Goal: Transaction & Acquisition: Purchase product/service

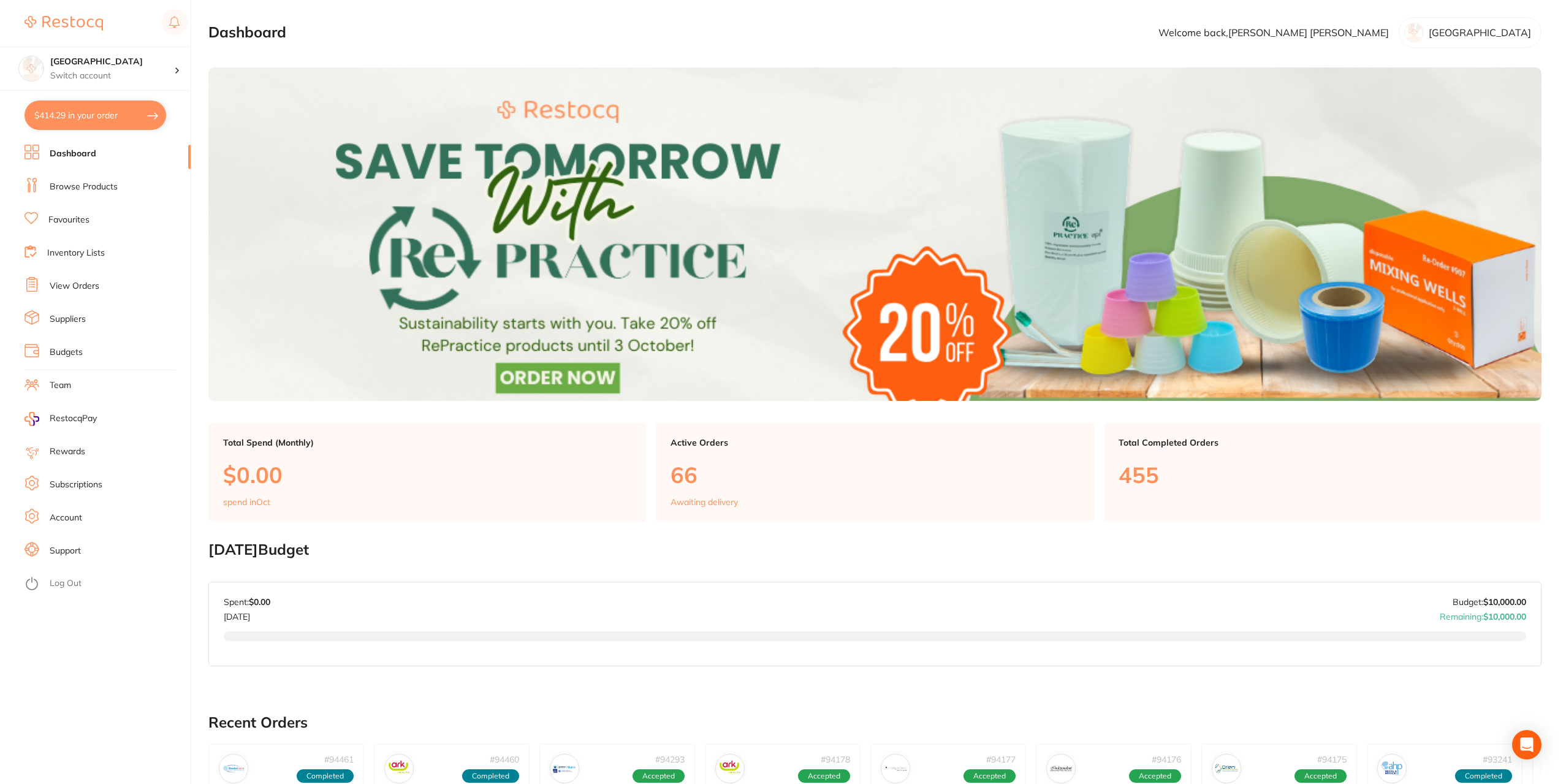
click at [79, 186] on link "Browse Products" at bounding box center [84, 187] width 68 height 13
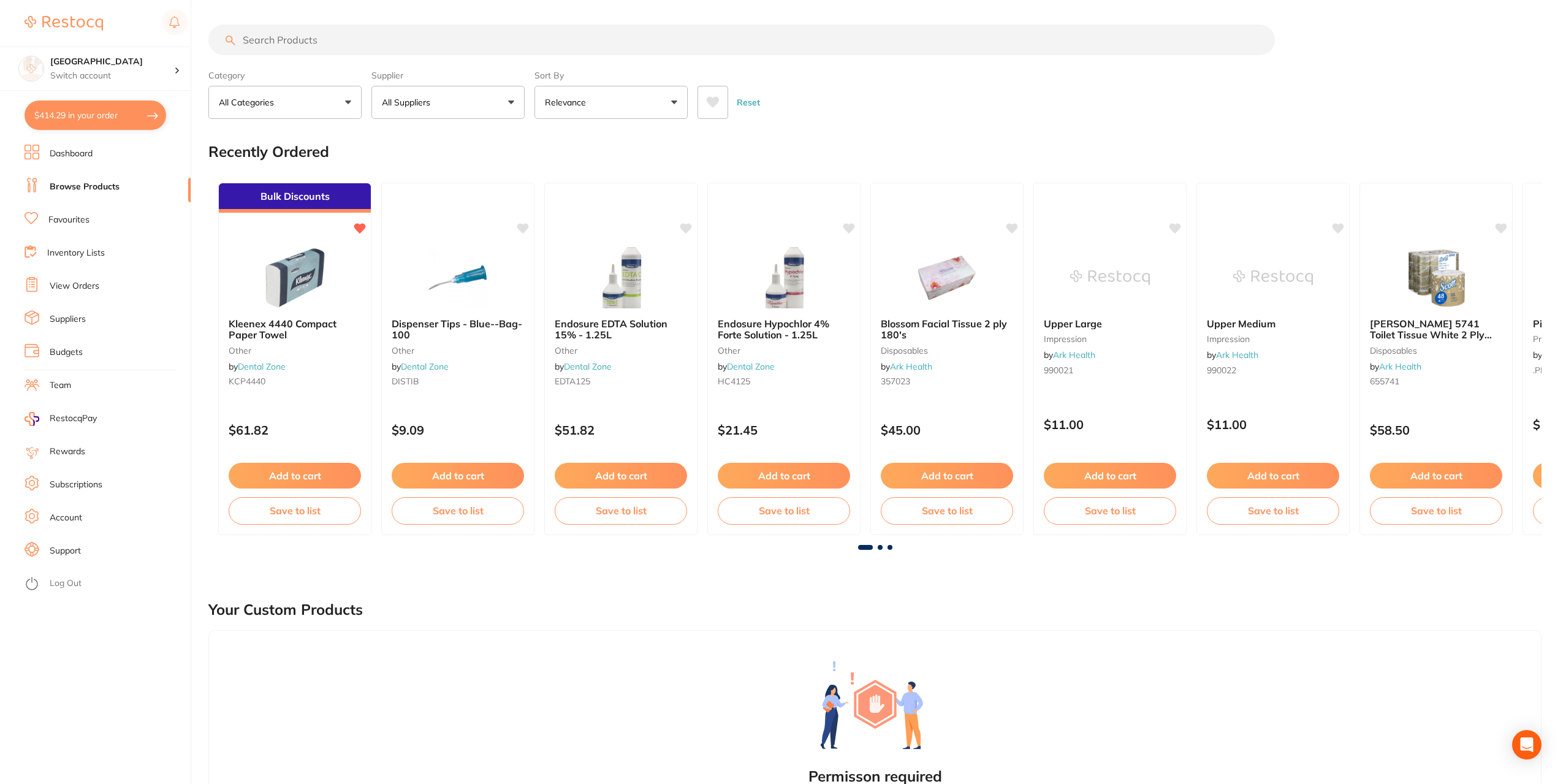
click at [300, 43] on input "search" at bounding box center [741, 40] width 1067 height 31
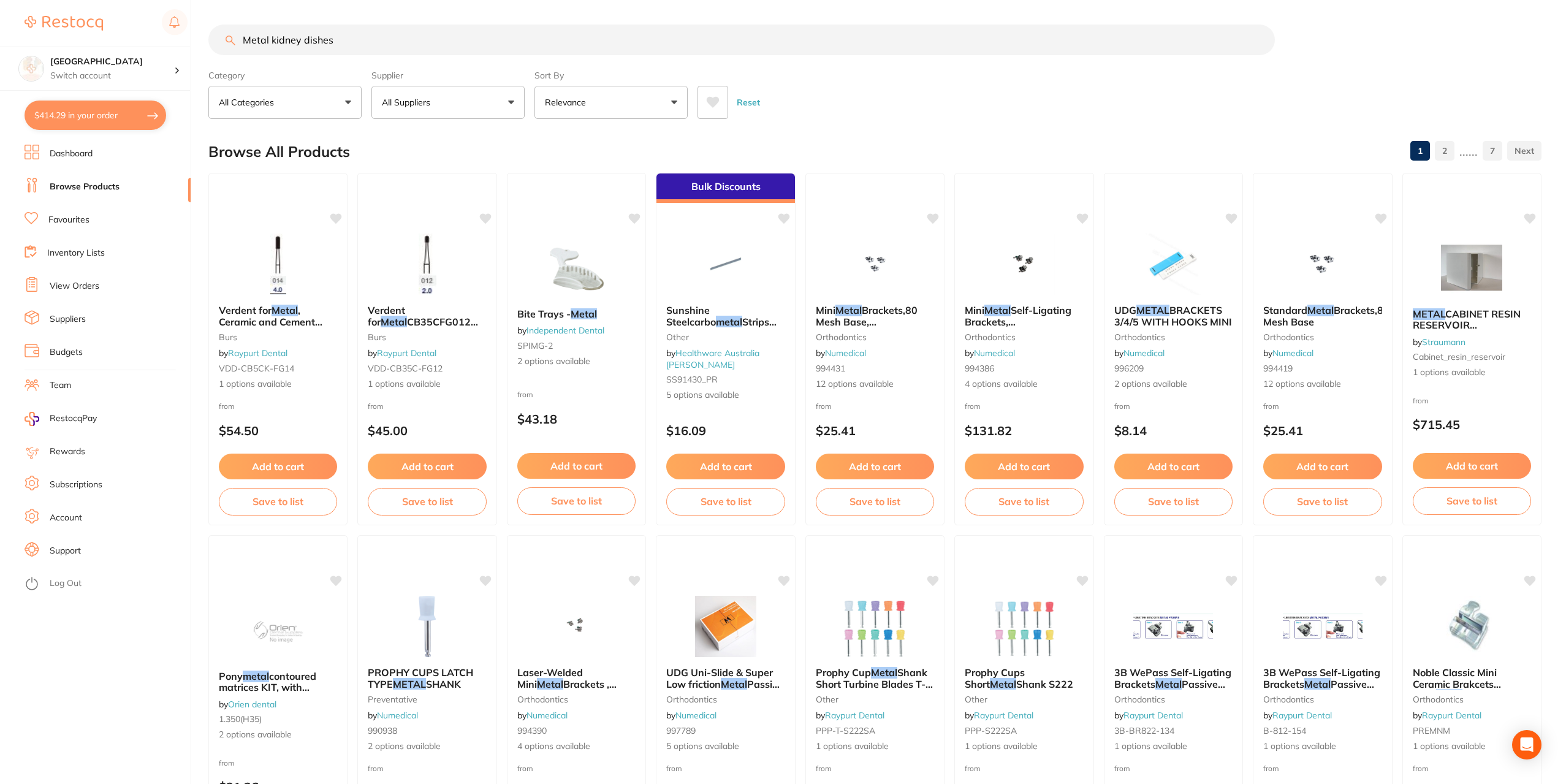
click at [267, 38] on input "Metal kidney dishes" at bounding box center [741, 40] width 1067 height 31
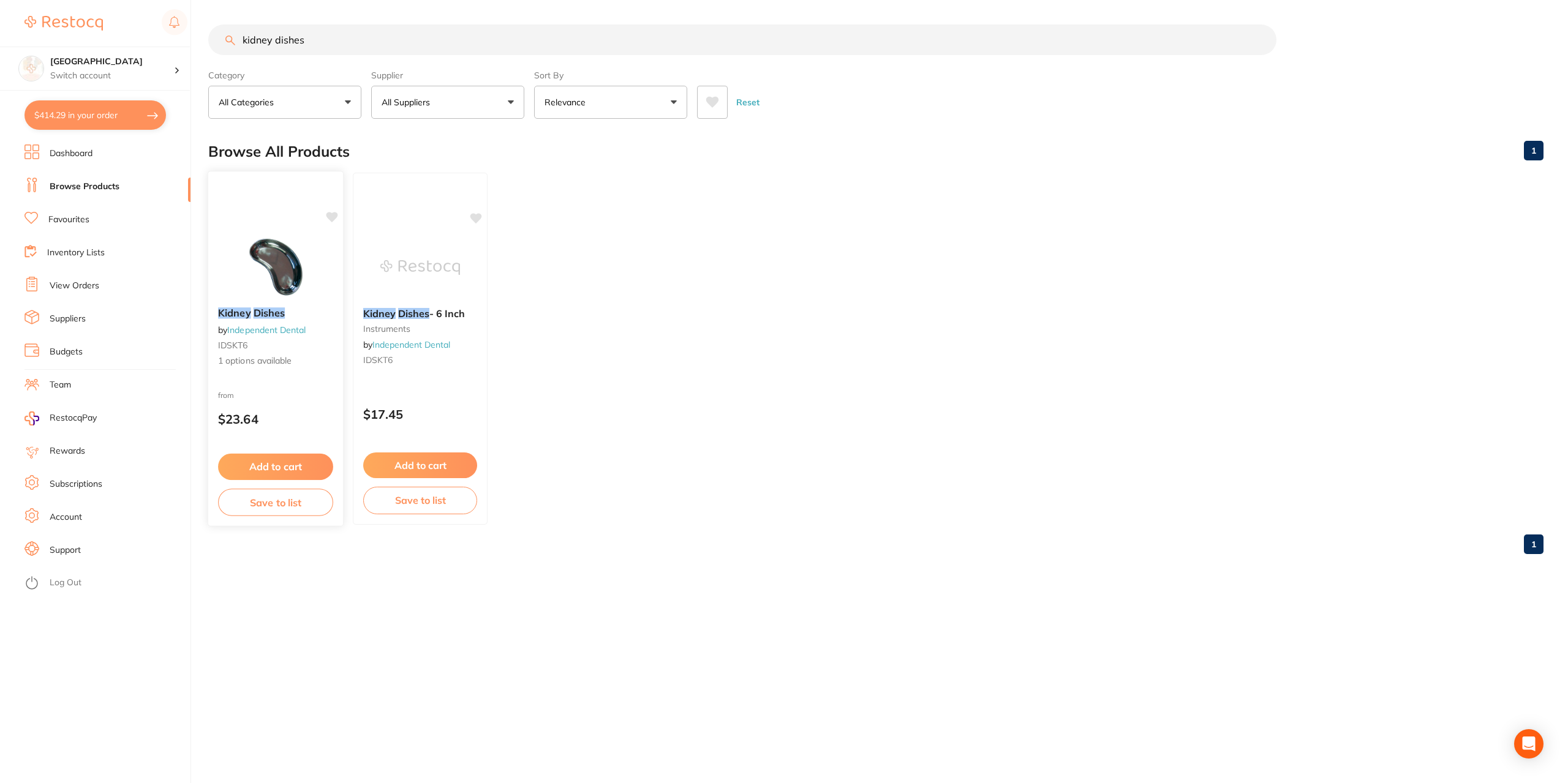
type input "kidney dishes"
click at [249, 320] on div "Kidney Dishes by Independent Dental IDSKT6 1 options available" at bounding box center [275, 337] width 134 height 79
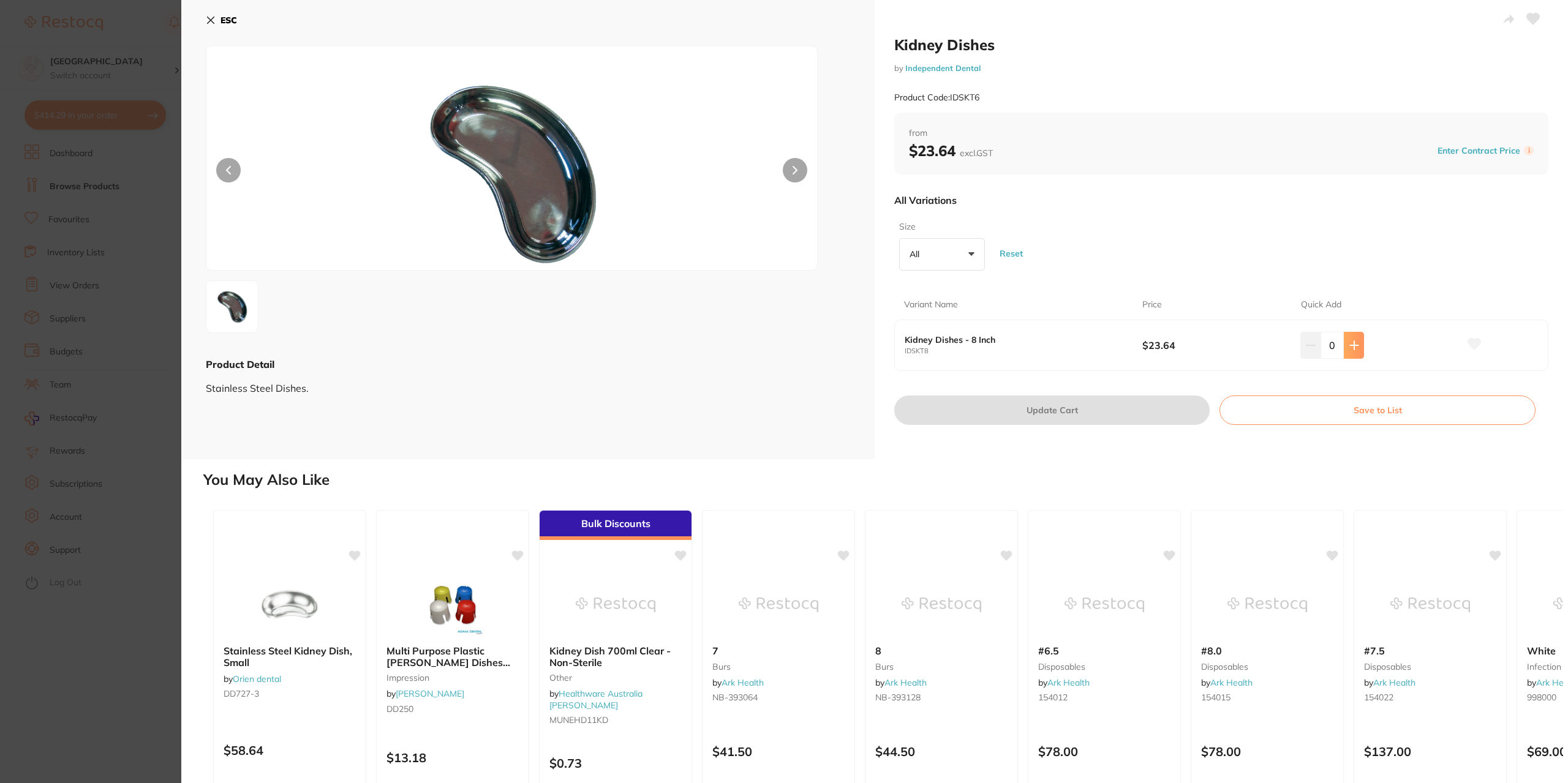
click at [1351, 345] on icon at bounding box center [1353, 344] width 8 height 8
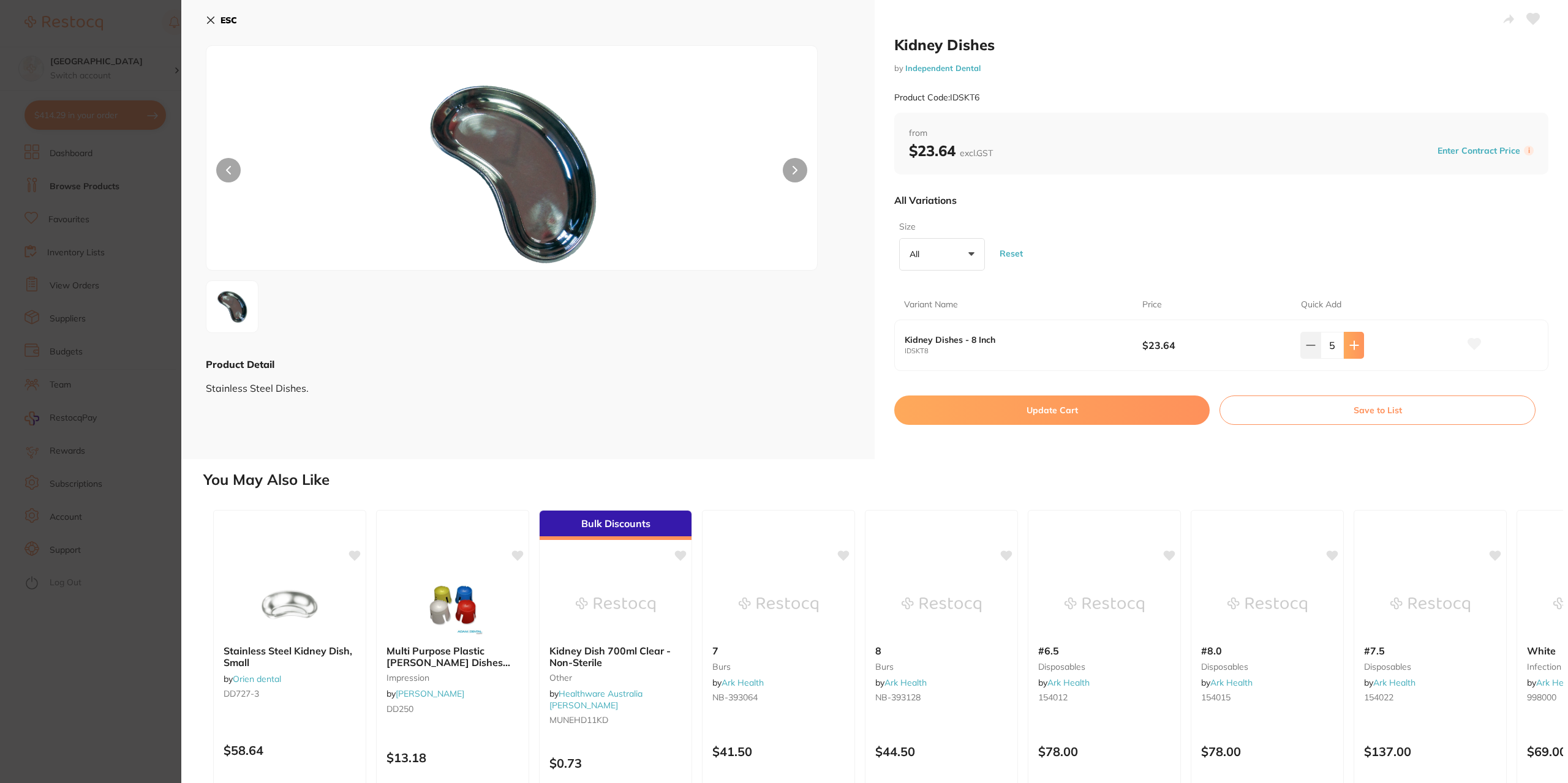
click at [1351, 346] on icon at bounding box center [1353, 344] width 8 height 8
type input "6"
click at [1001, 412] on button "Update Cart" at bounding box center [1051, 410] width 315 height 29
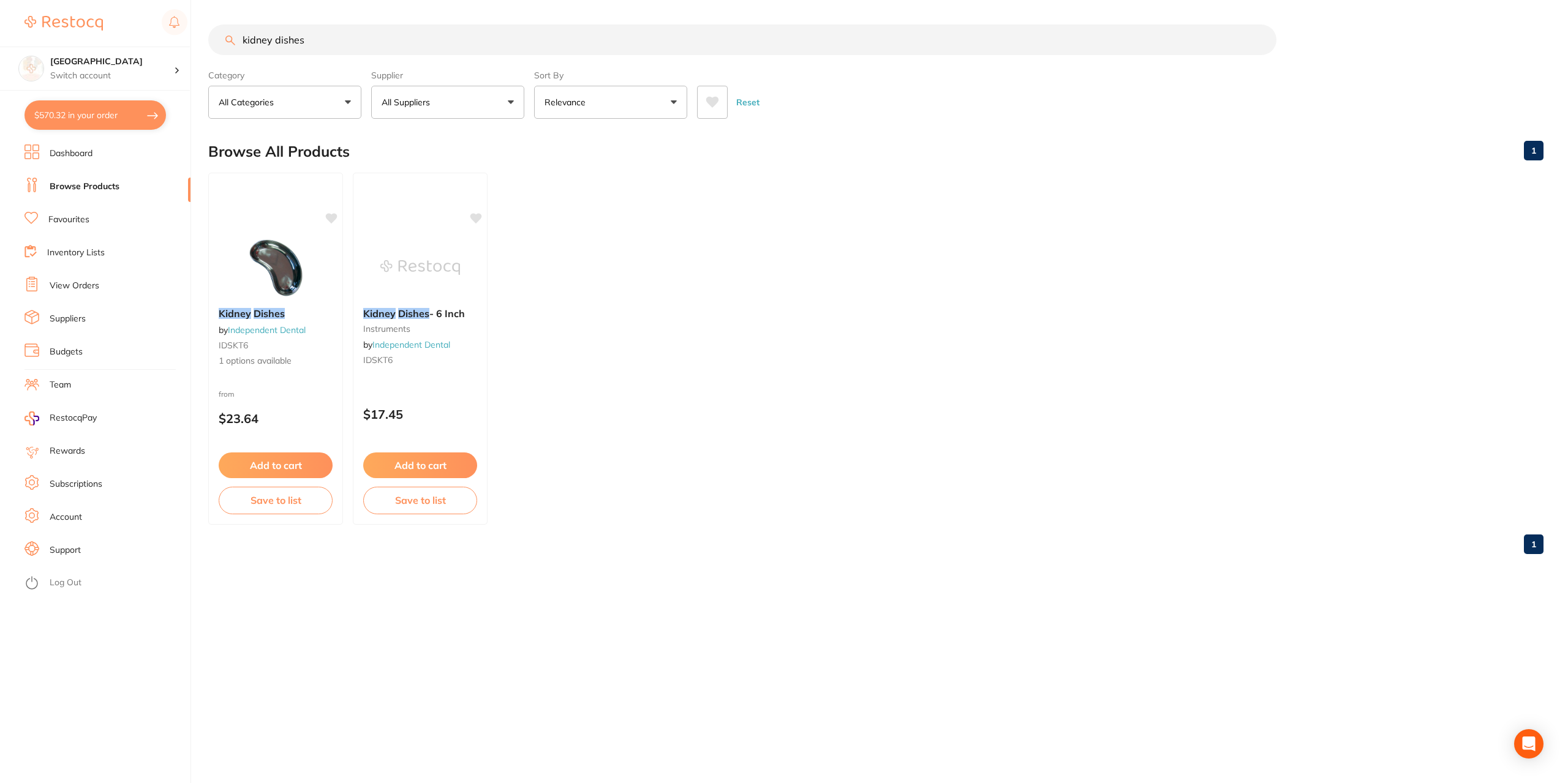
click at [251, 317] on span at bounding box center [252, 313] width 2 height 12
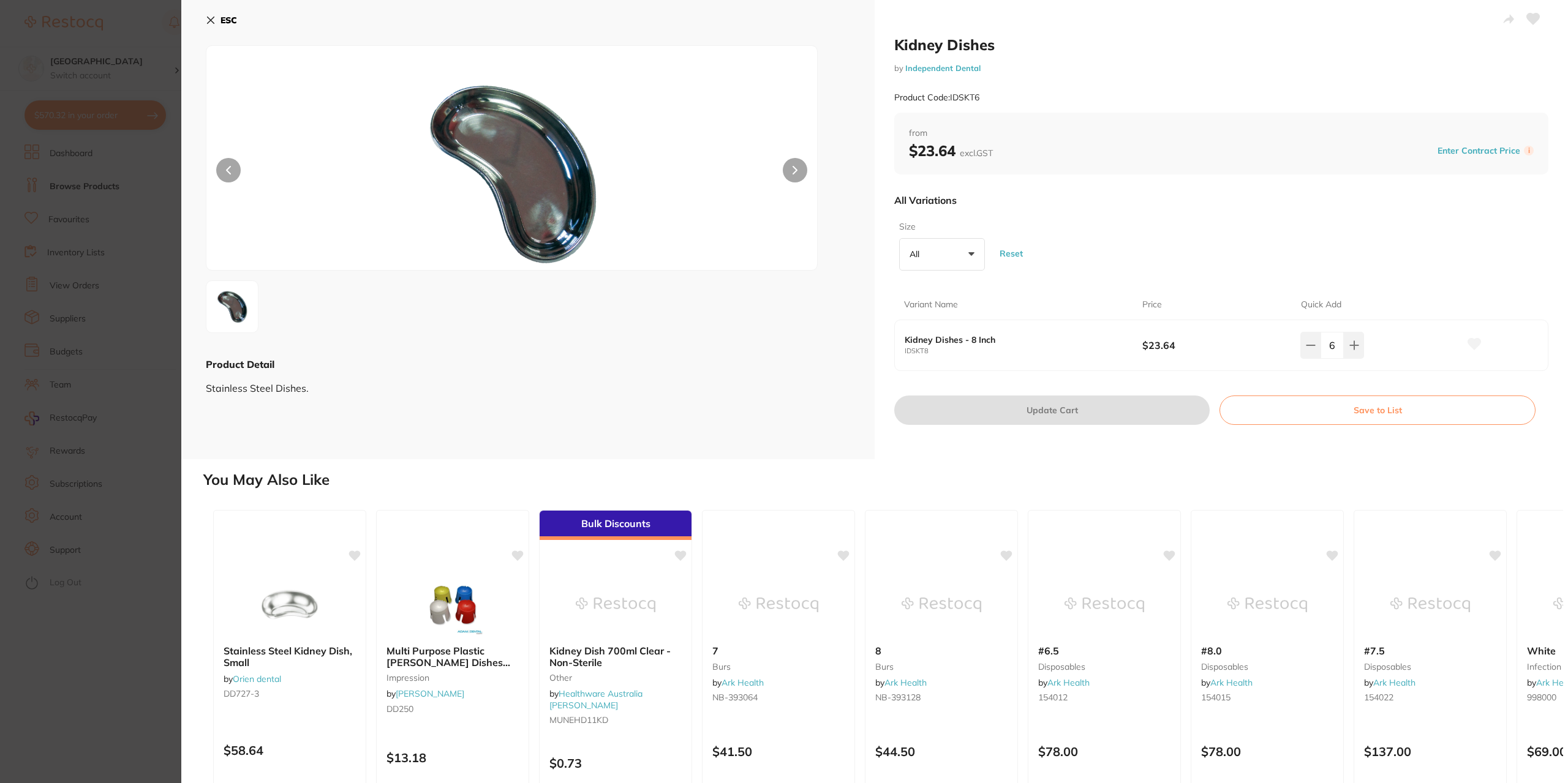
click at [969, 253] on button "All +0" at bounding box center [941, 254] width 86 height 33
click at [212, 23] on icon at bounding box center [210, 20] width 10 height 10
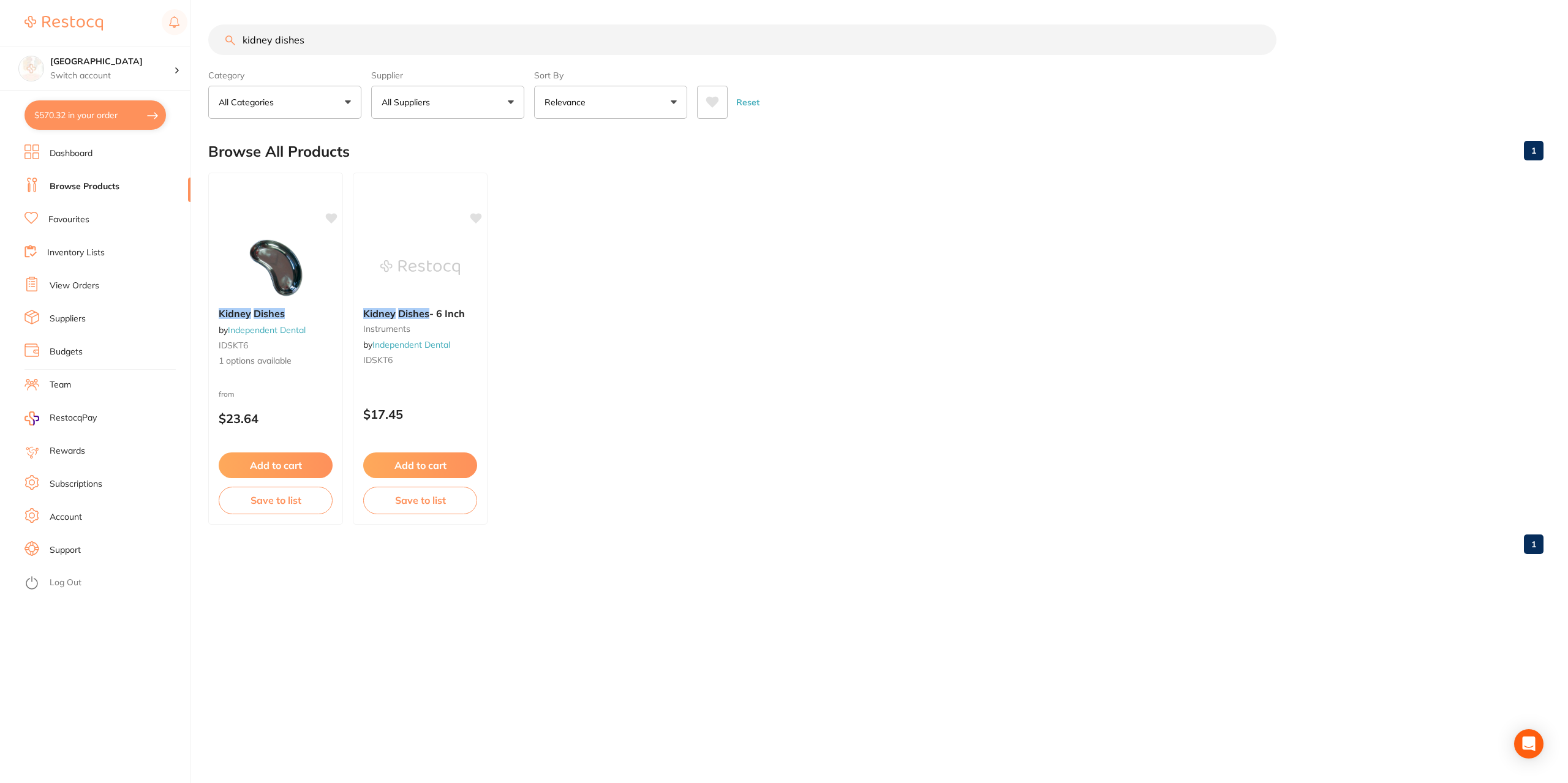
click at [406, 314] on em "Dishes" at bounding box center [414, 313] width 32 height 12
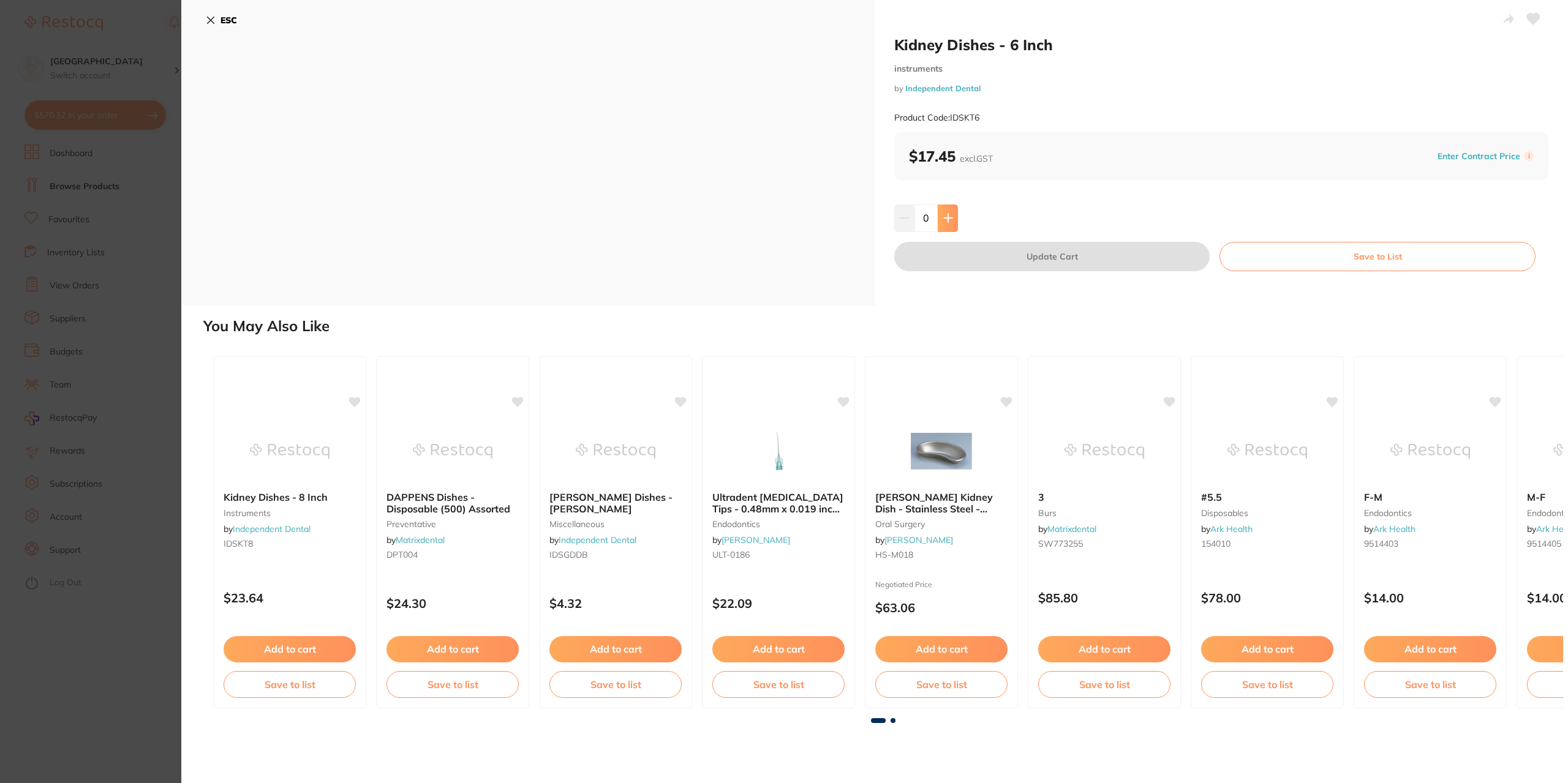
click at [946, 216] on icon at bounding box center [947, 218] width 8 height 8
click at [946, 217] on icon at bounding box center [947, 218] width 8 height 8
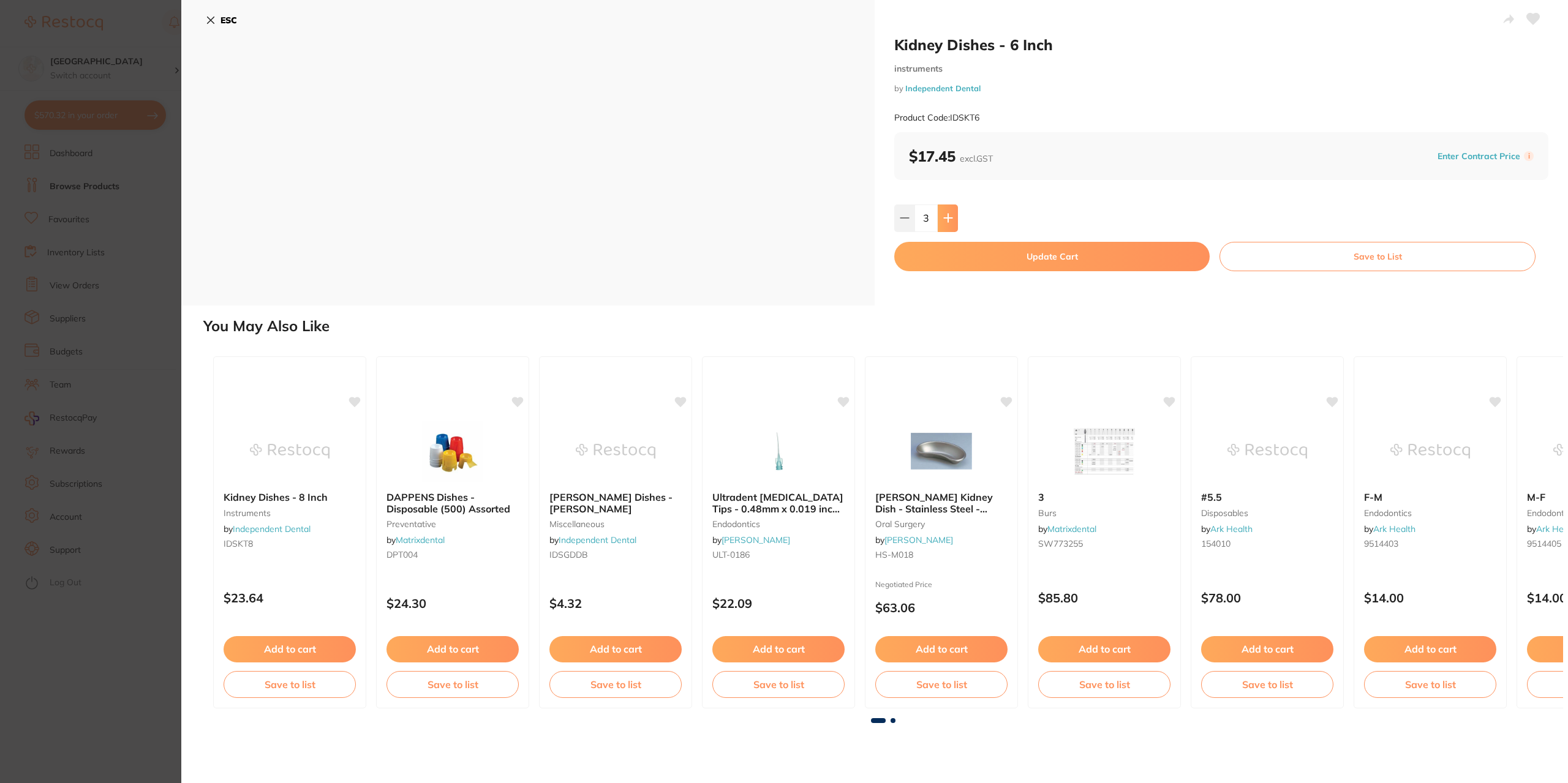
click at [946, 217] on icon at bounding box center [947, 218] width 8 height 8
click at [946, 219] on icon at bounding box center [947, 218] width 8 height 8
click at [945, 222] on icon at bounding box center [947, 217] width 10 height 10
type input "6"
click at [954, 256] on button "Update Cart" at bounding box center [1051, 256] width 315 height 29
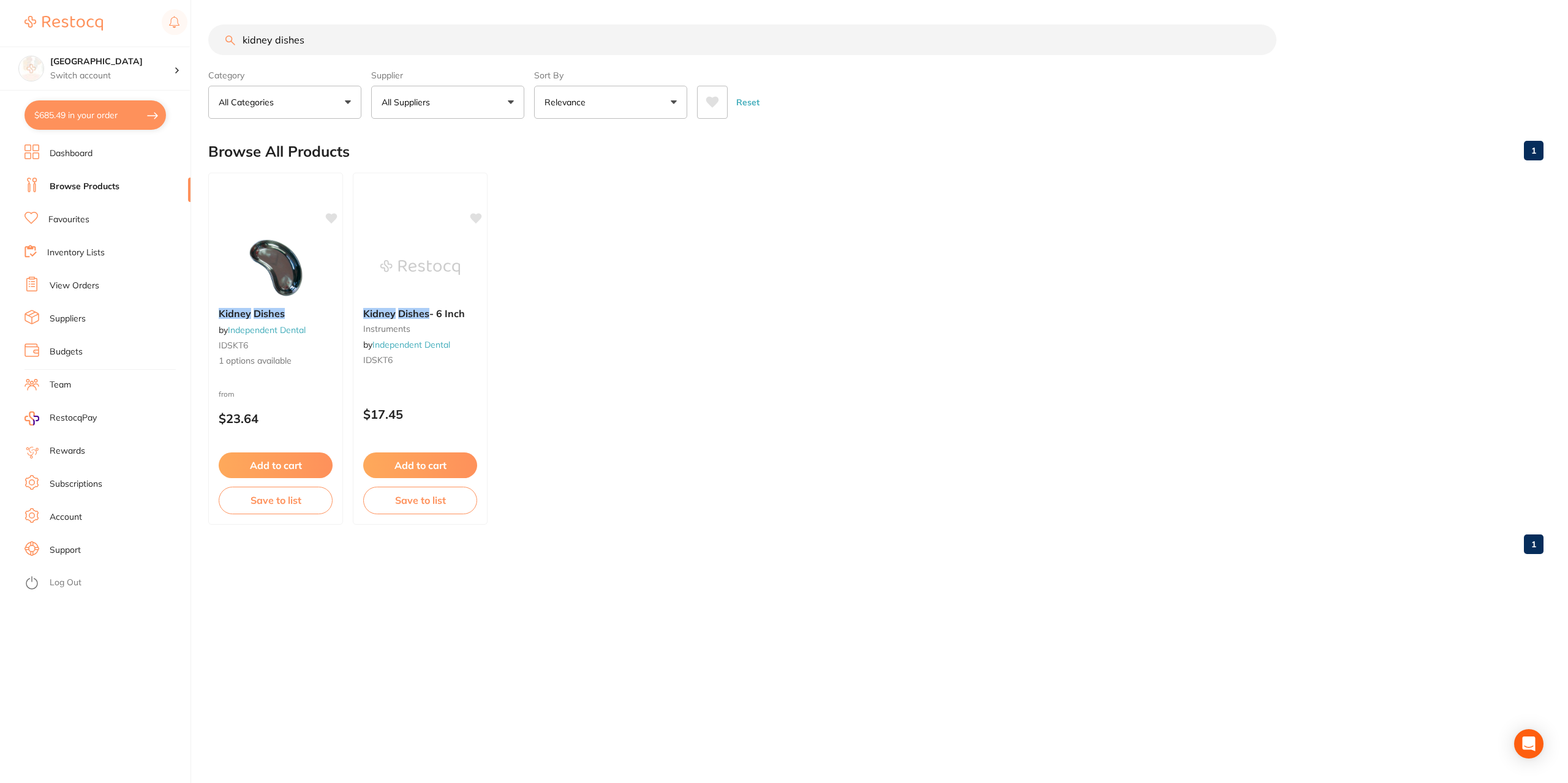
click at [107, 116] on button "$685.49 in your order" at bounding box center [95, 115] width 142 height 29
checkbox input "true"
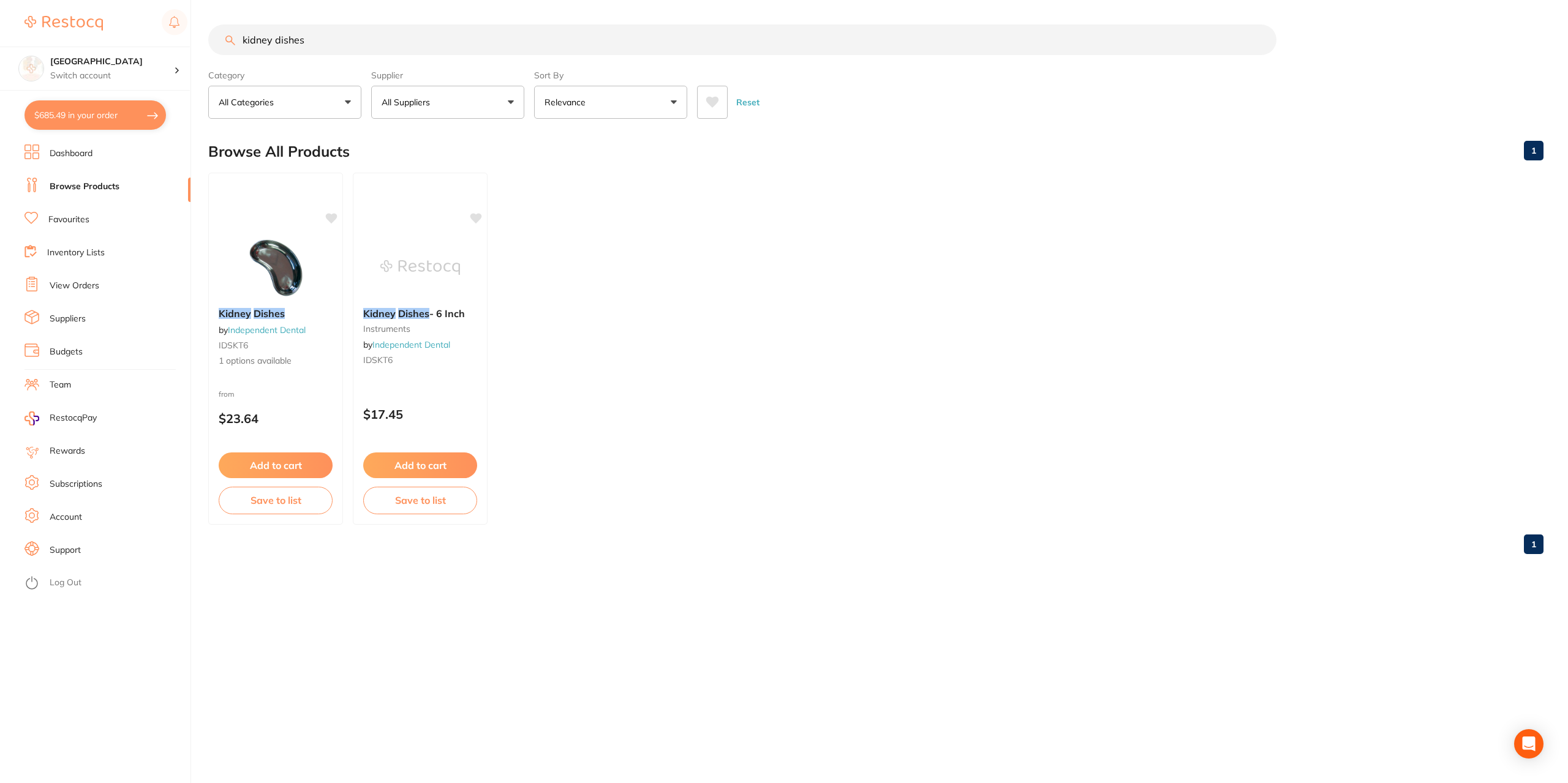
checkbox input "true"
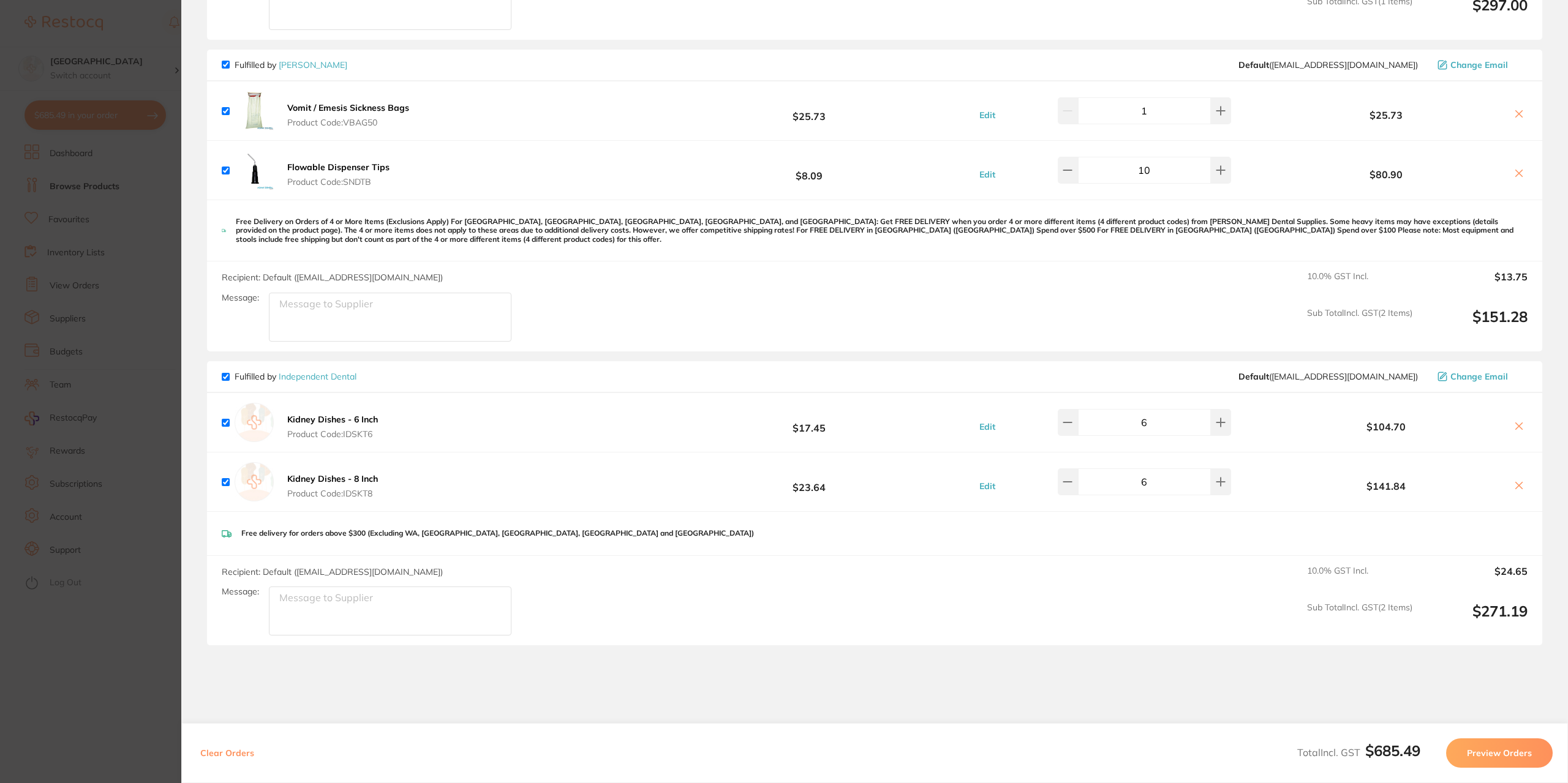
scroll to position [427, 0]
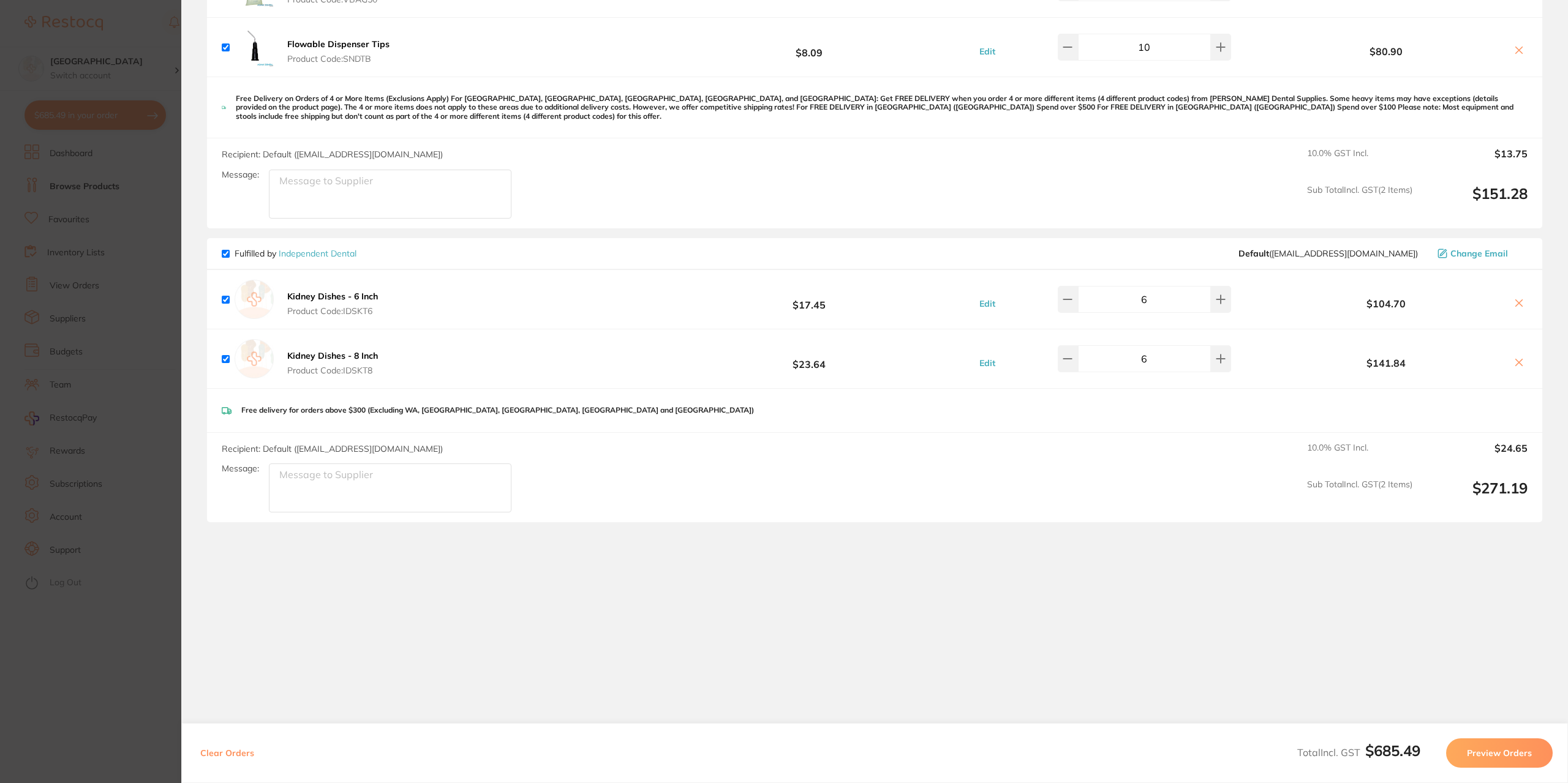
click at [1517, 361] on icon at bounding box center [1519, 361] width 7 height 7
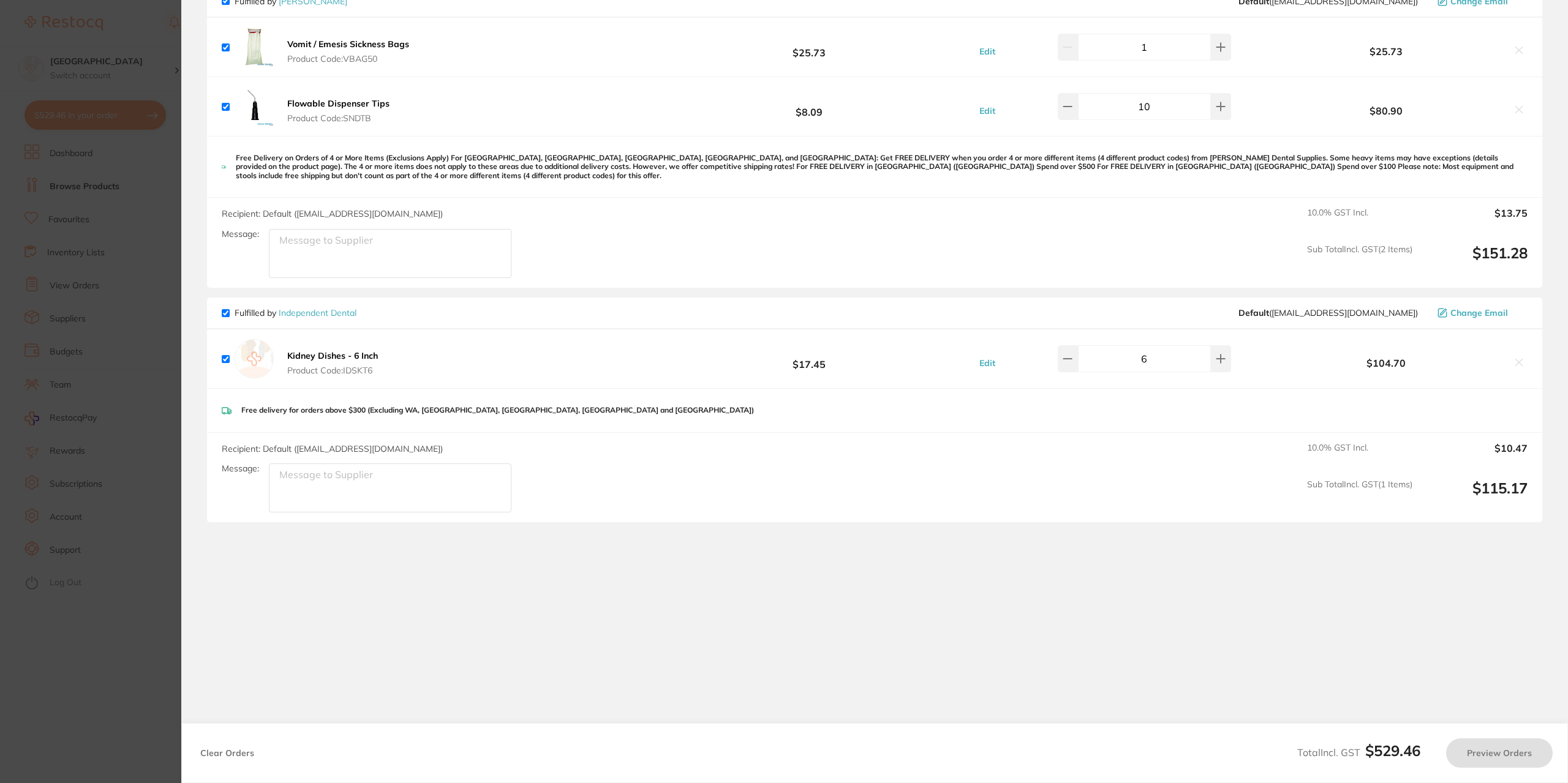
checkbox input "true"
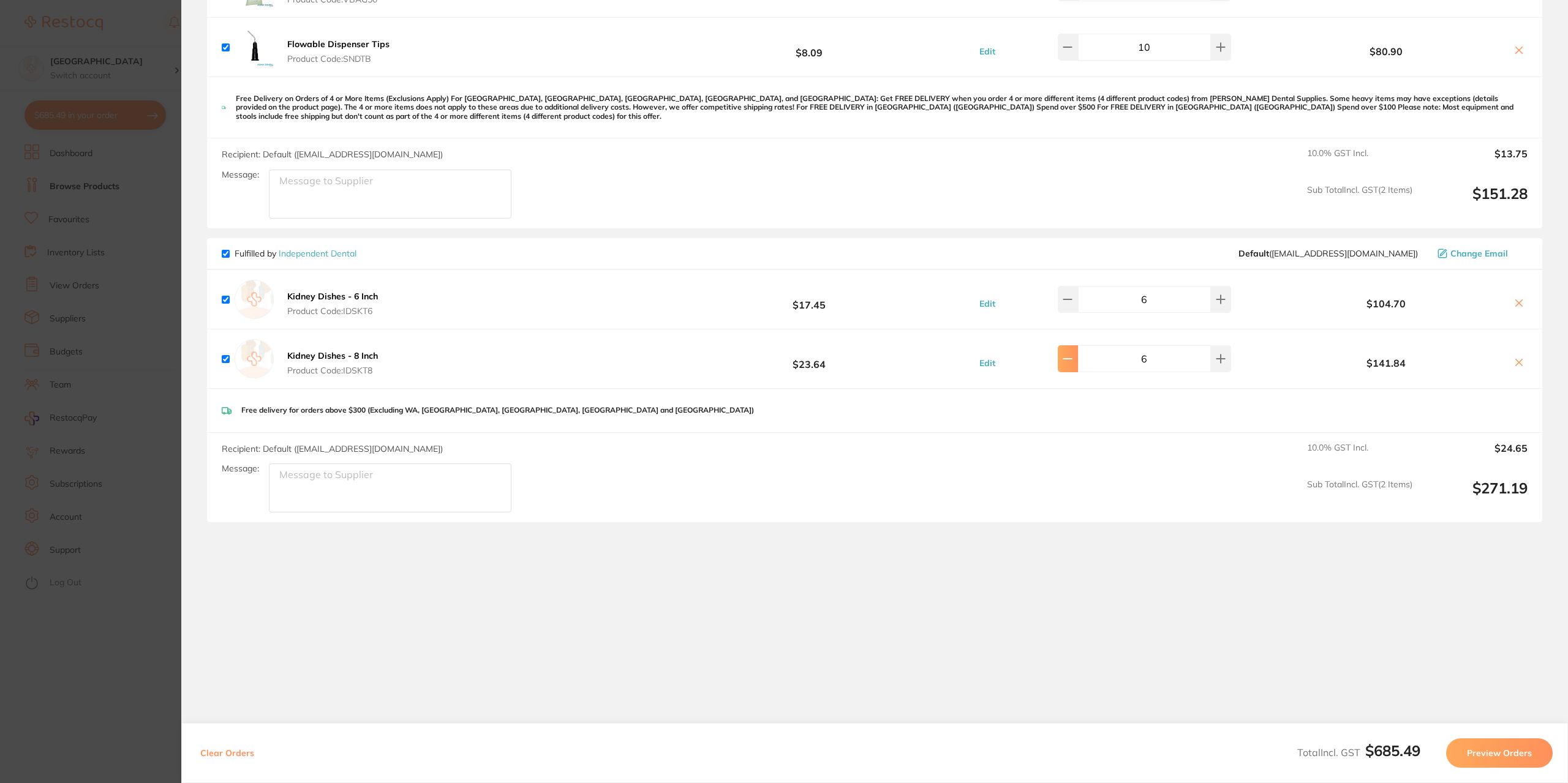
click at [1072, 362] on icon at bounding box center [1067, 358] width 10 height 10
click at [1072, 361] on icon at bounding box center [1067, 358] width 10 height 10
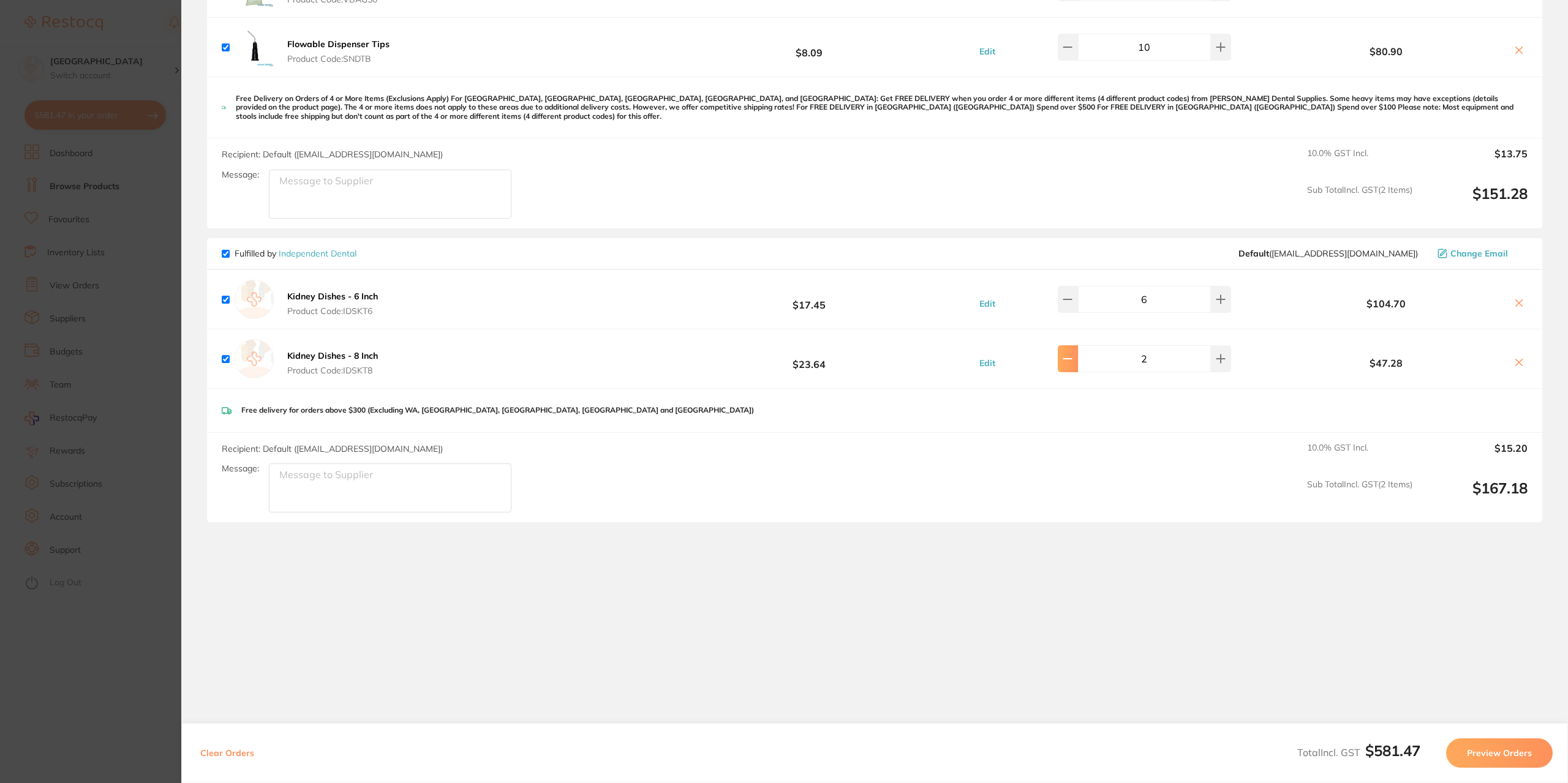
type input "1"
click at [1514, 359] on icon at bounding box center [1518, 362] width 10 height 10
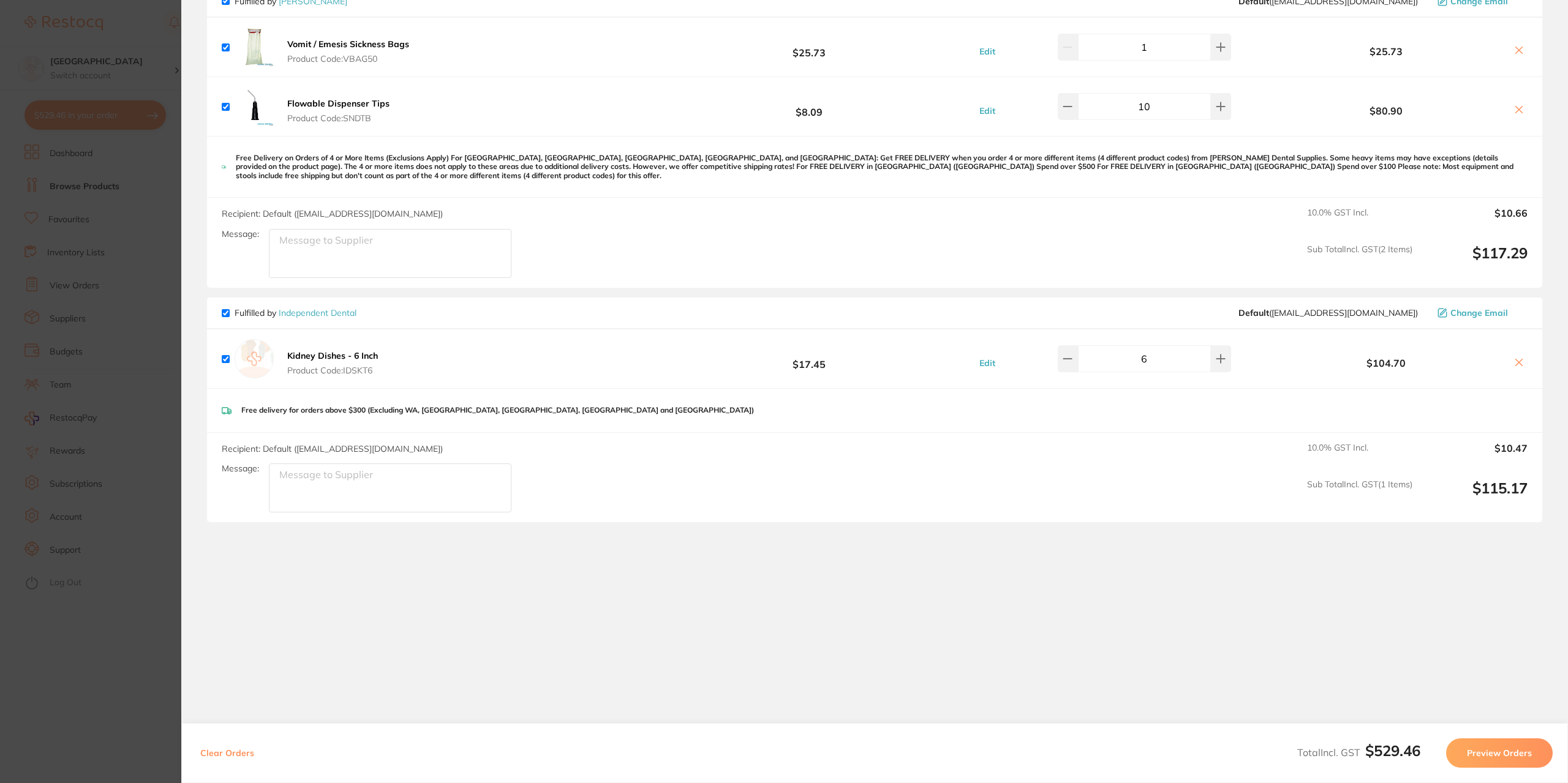
scroll to position [367, 0]
checkbox input "true"
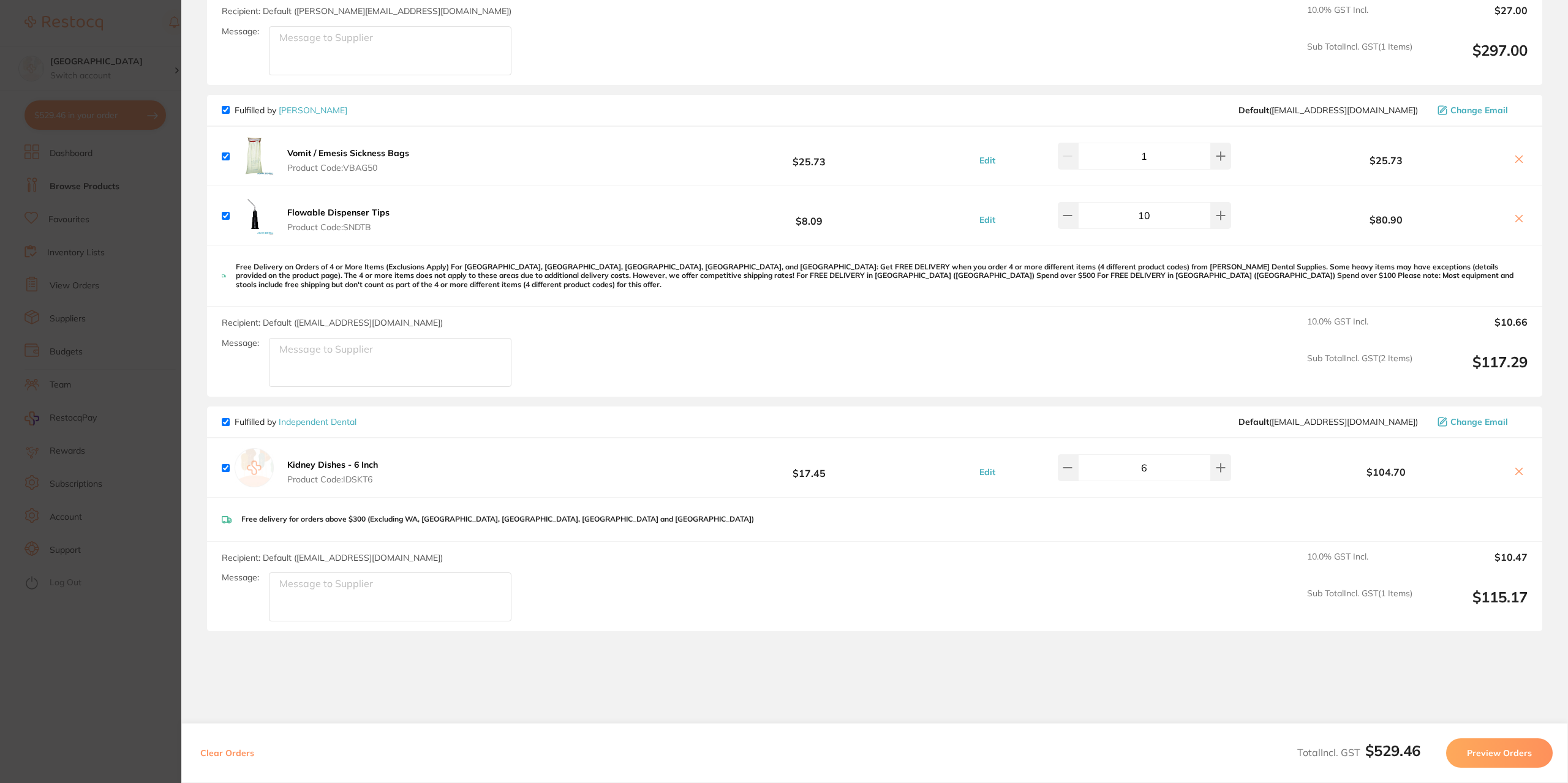
scroll to position [245, 0]
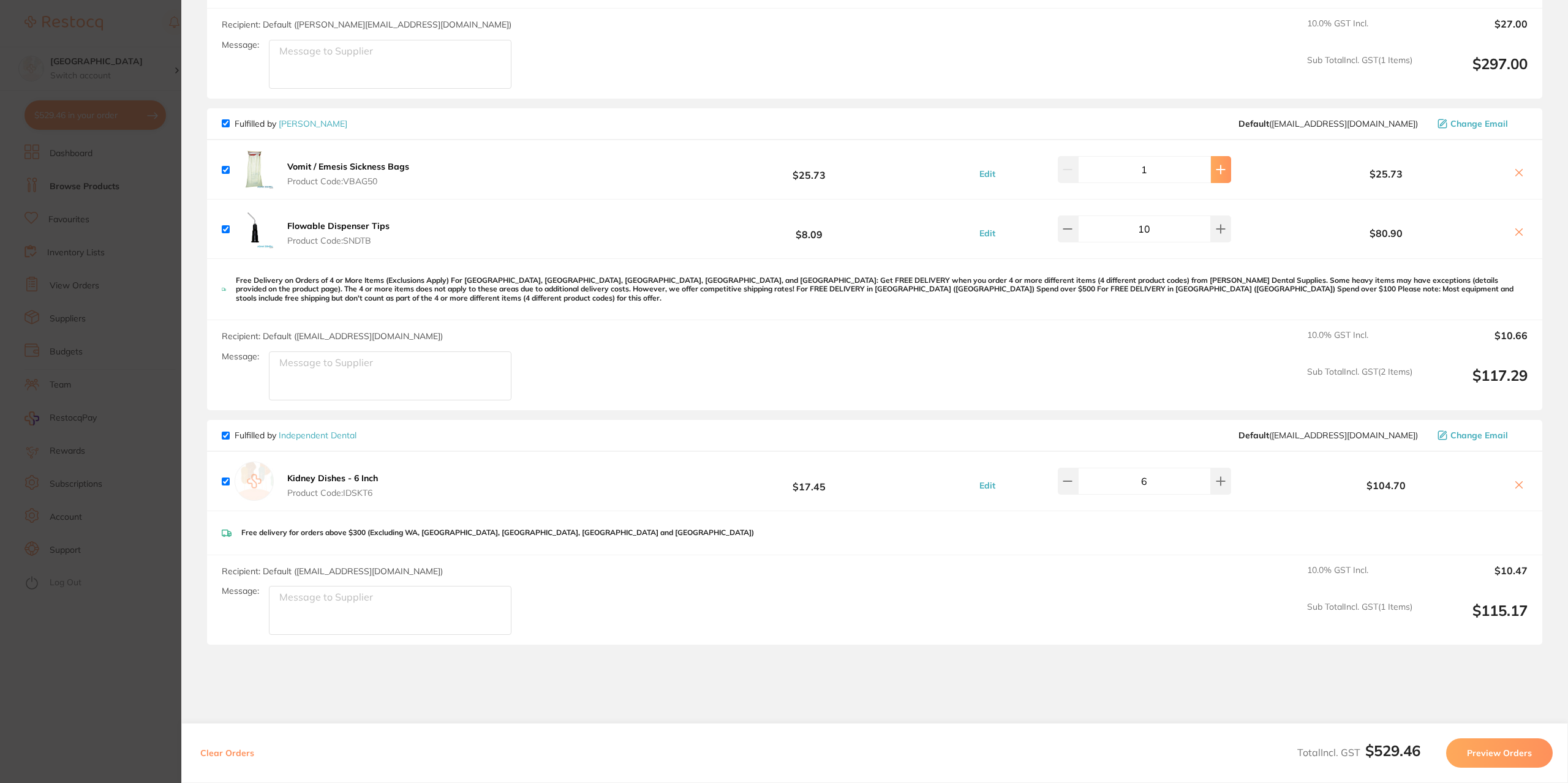
click at [1215, 167] on icon at bounding box center [1220, 169] width 10 height 10
type input "2"
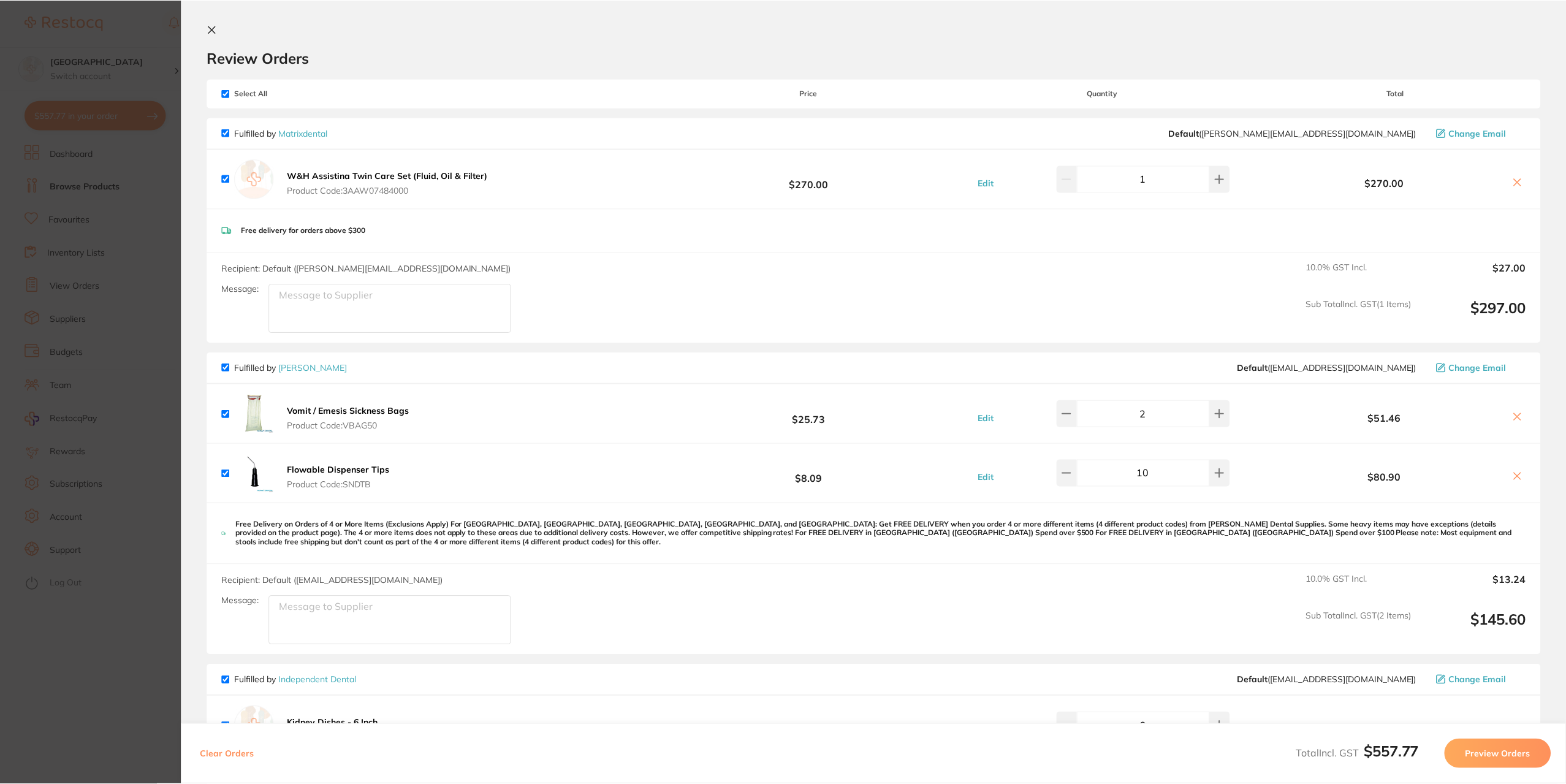
scroll to position [0, 0]
click at [211, 31] on icon at bounding box center [212, 30] width 10 height 10
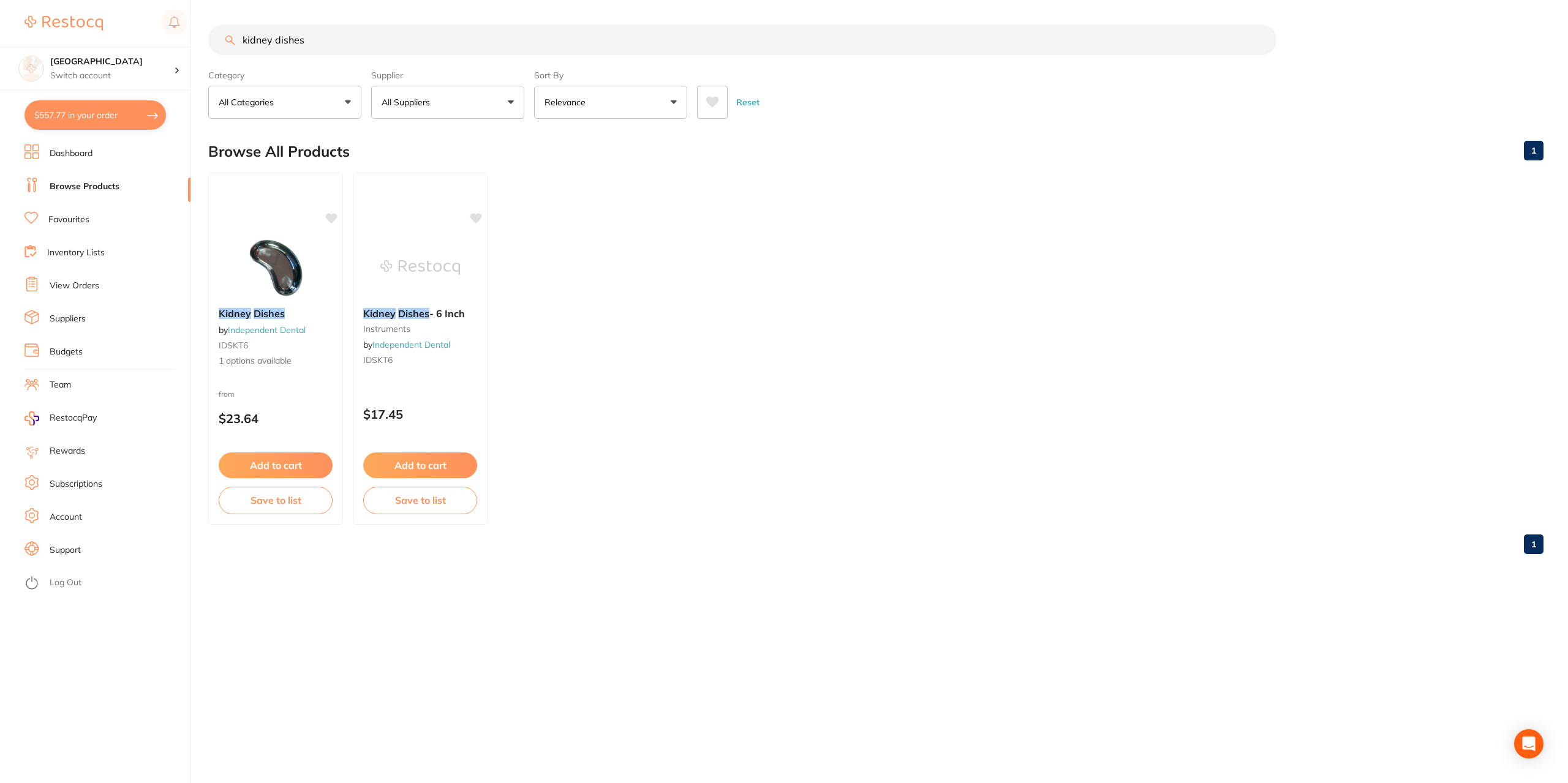
click at [83, 217] on link "Favourites" at bounding box center [69, 220] width 41 height 12
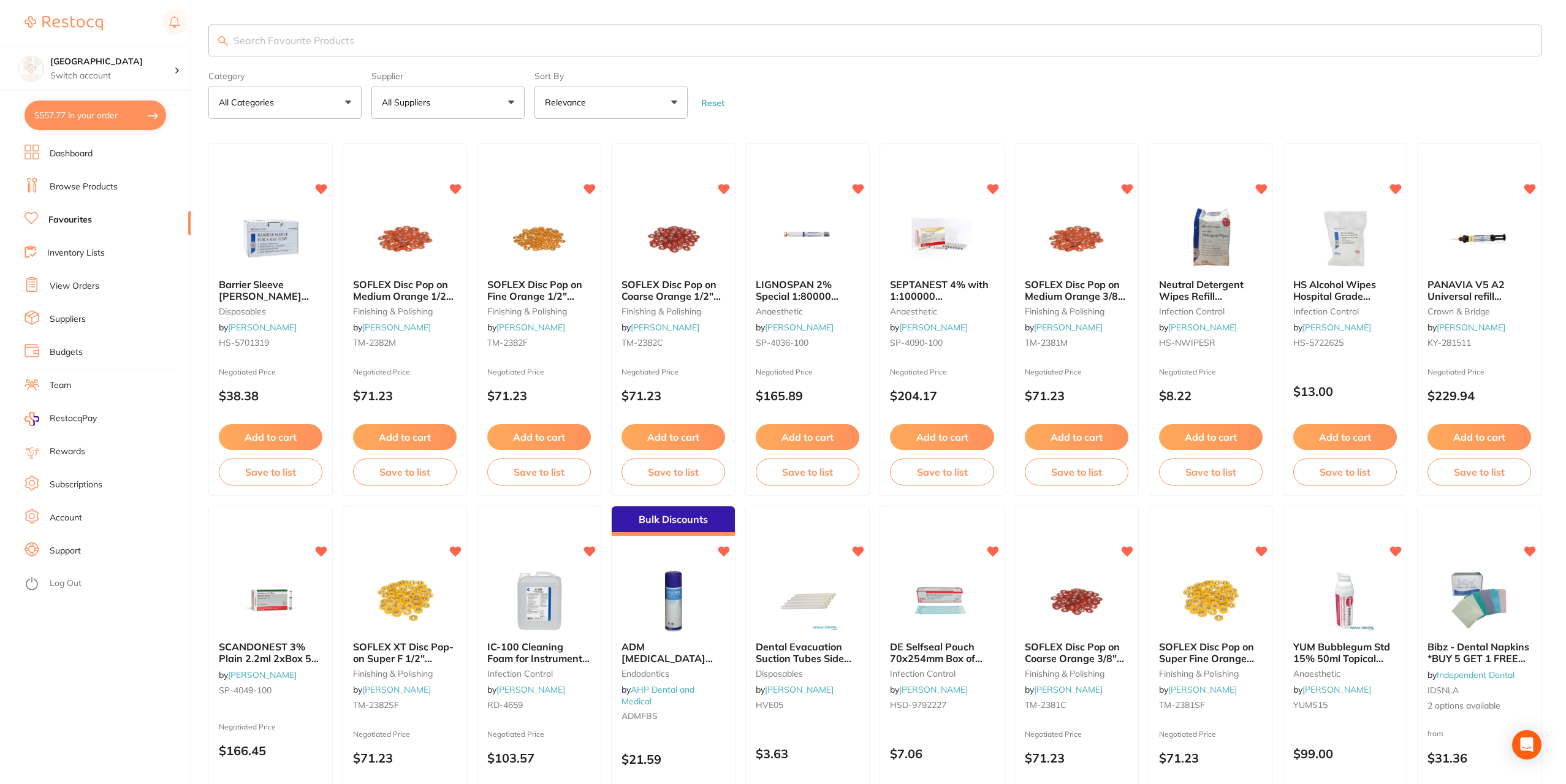
click at [286, 43] on input "search" at bounding box center [875, 40] width 1334 height 32
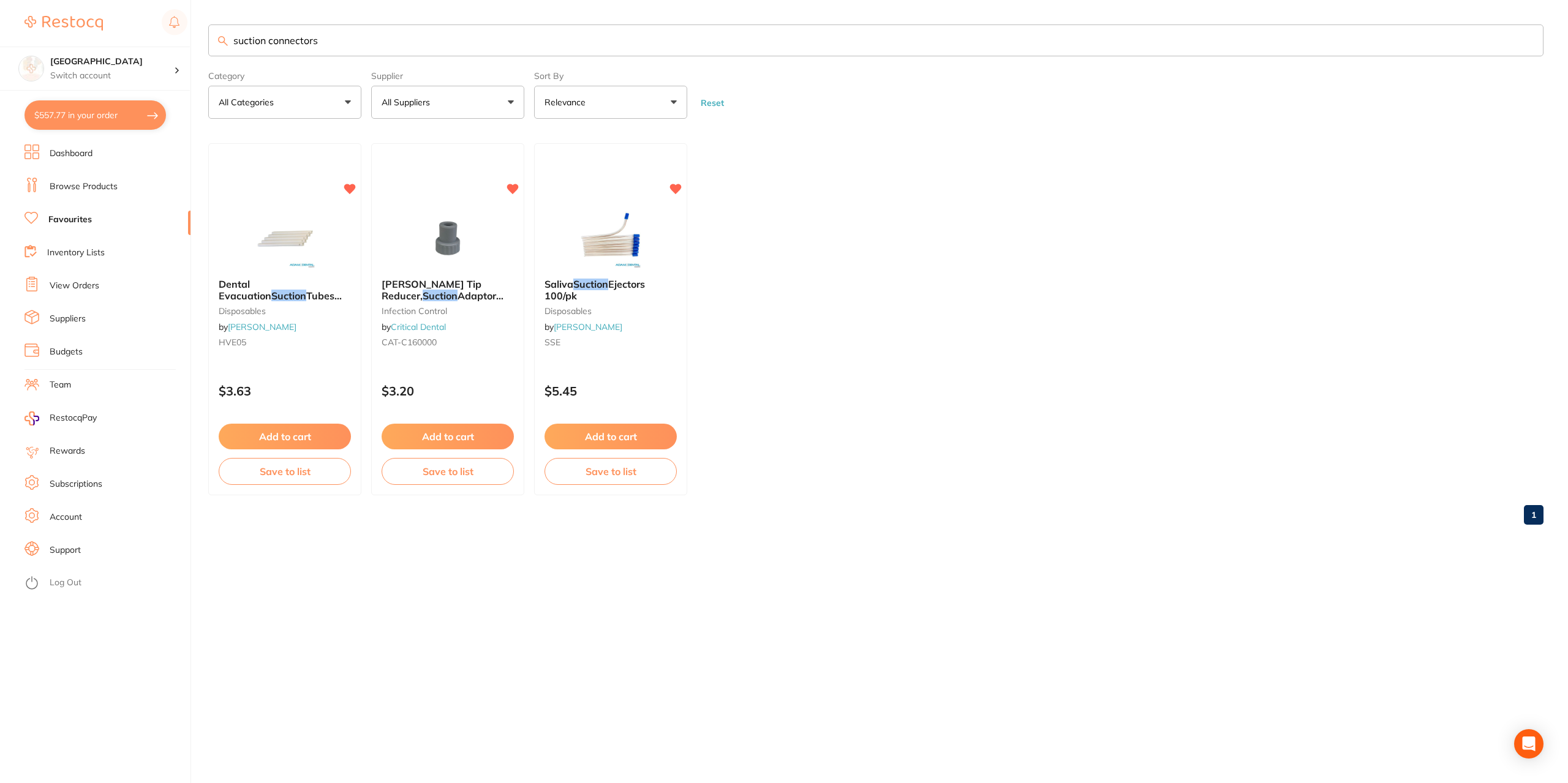
type input "suction connectors"
click at [513, 100] on button "All Suppliers" at bounding box center [447, 102] width 153 height 33
click at [511, 101] on button "All Suppliers" at bounding box center [447, 102] width 153 height 33
click at [89, 183] on link "Browse Products" at bounding box center [84, 187] width 68 height 12
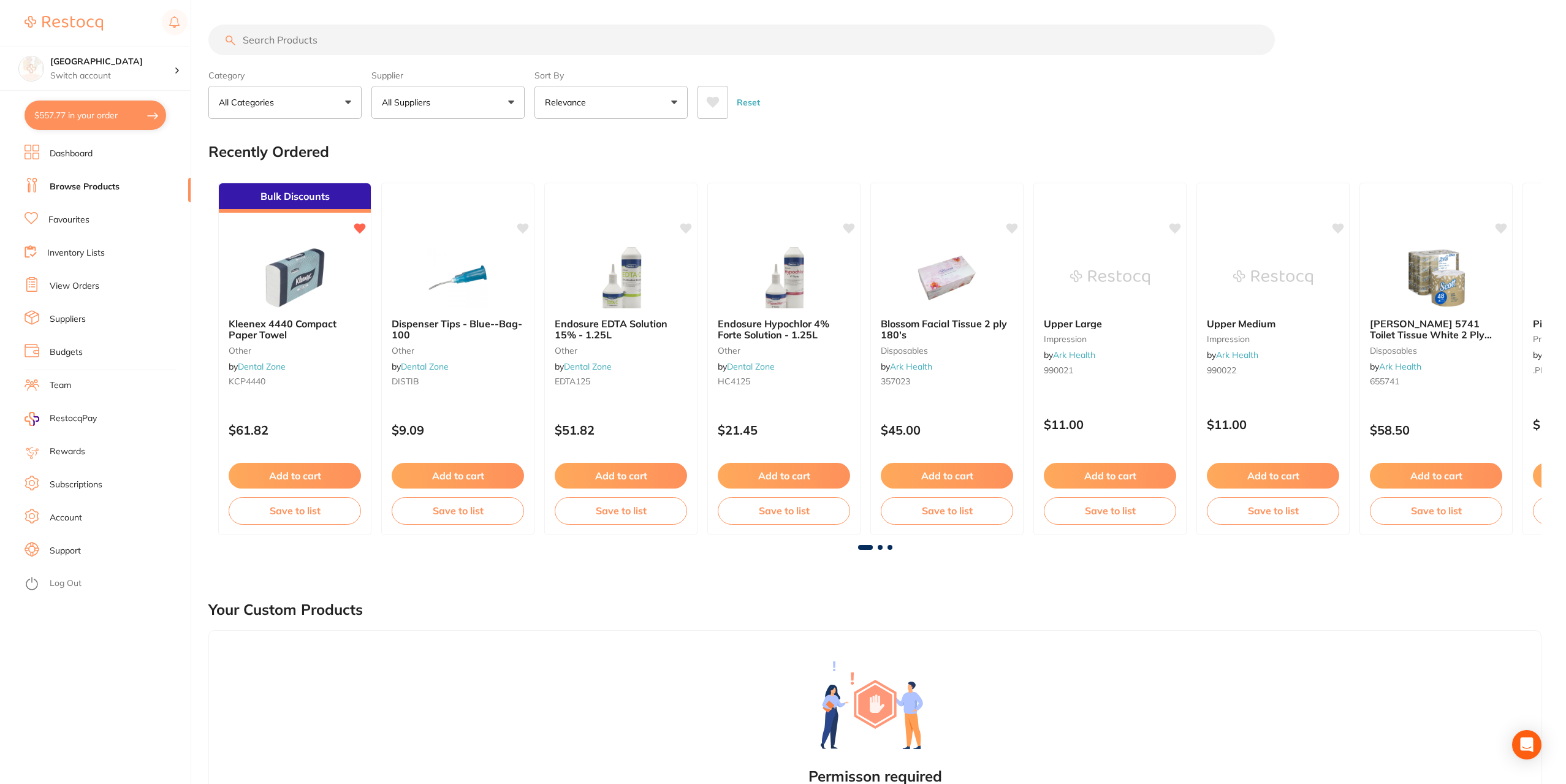
click at [306, 42] on input "search" at bounding box center [741, 40] width 1067 height 31
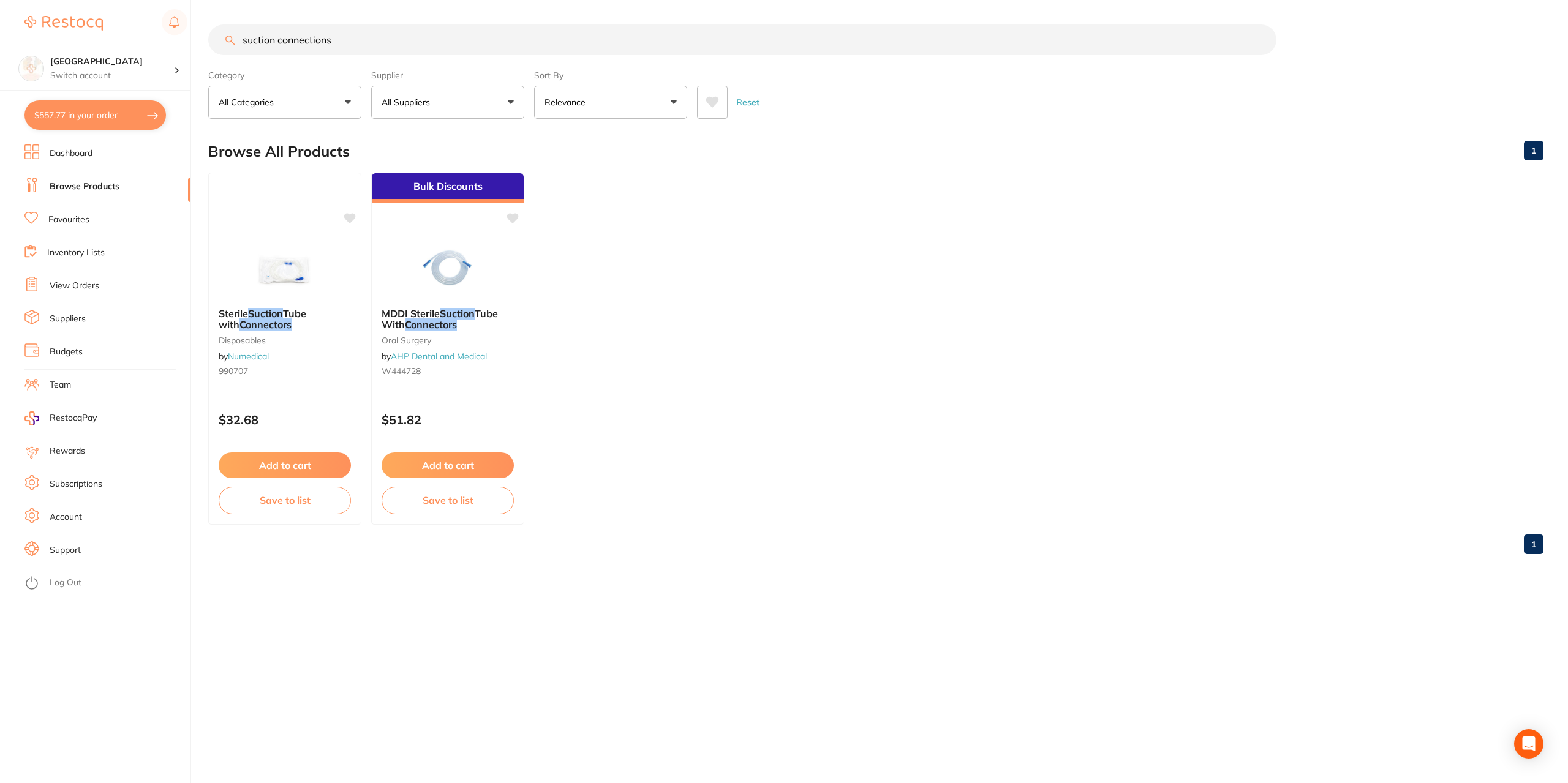
click at [98, 187] on link "Browse Products" at bounding box center [84, 187] width 70 height 12
click at [359, 46] on input "suction connections" at bounding box center [741, 40] width 1068 height 31
type input "s"
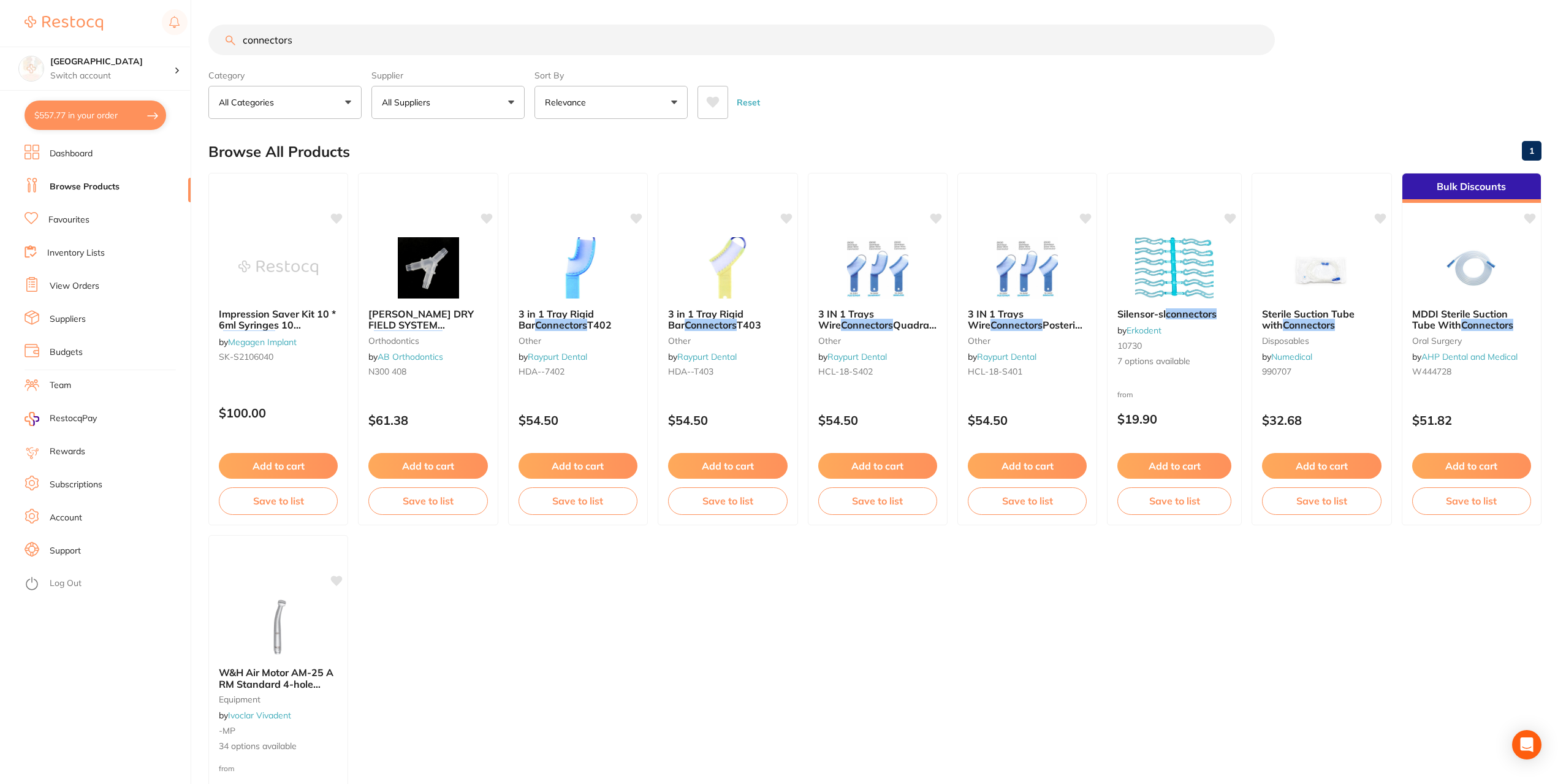
click at [315, 32] on input "connectors" at bounding box center [741, 40] width 1067 height 31
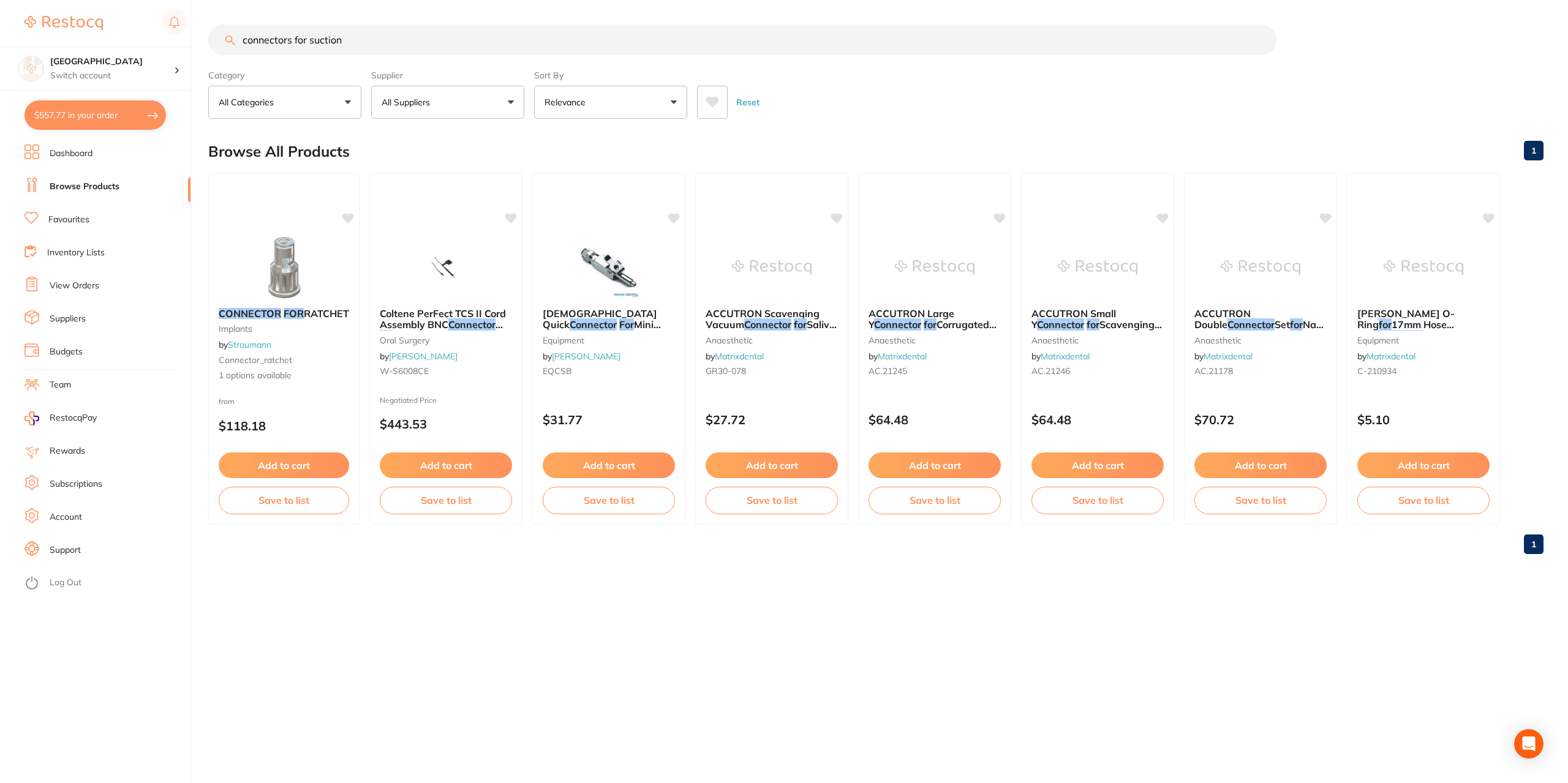
click at [307, 39] on input "connectors for suction" at bounding box center [741, 40] width 1068 height 31
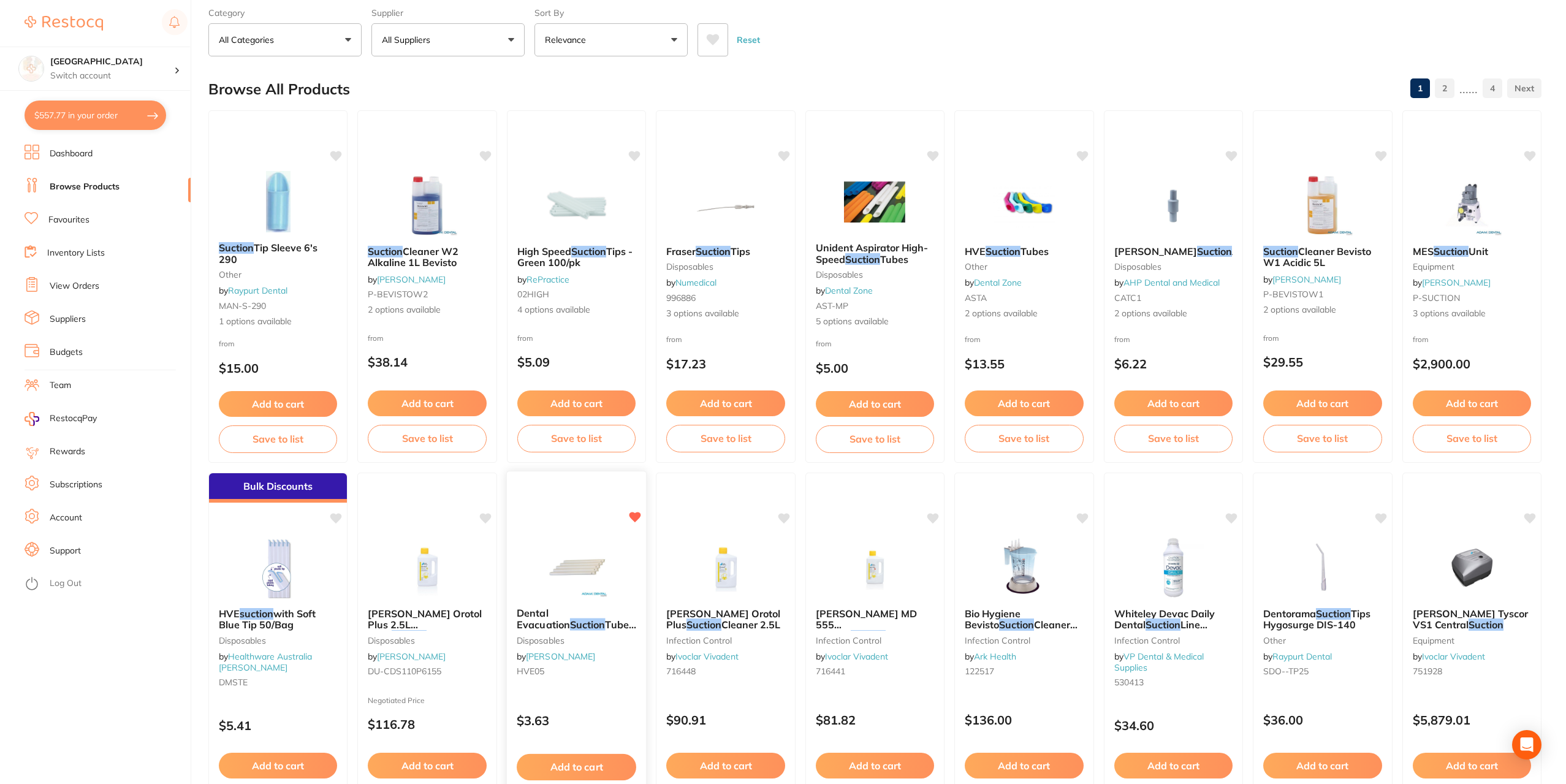
scroll to position [61, 0]
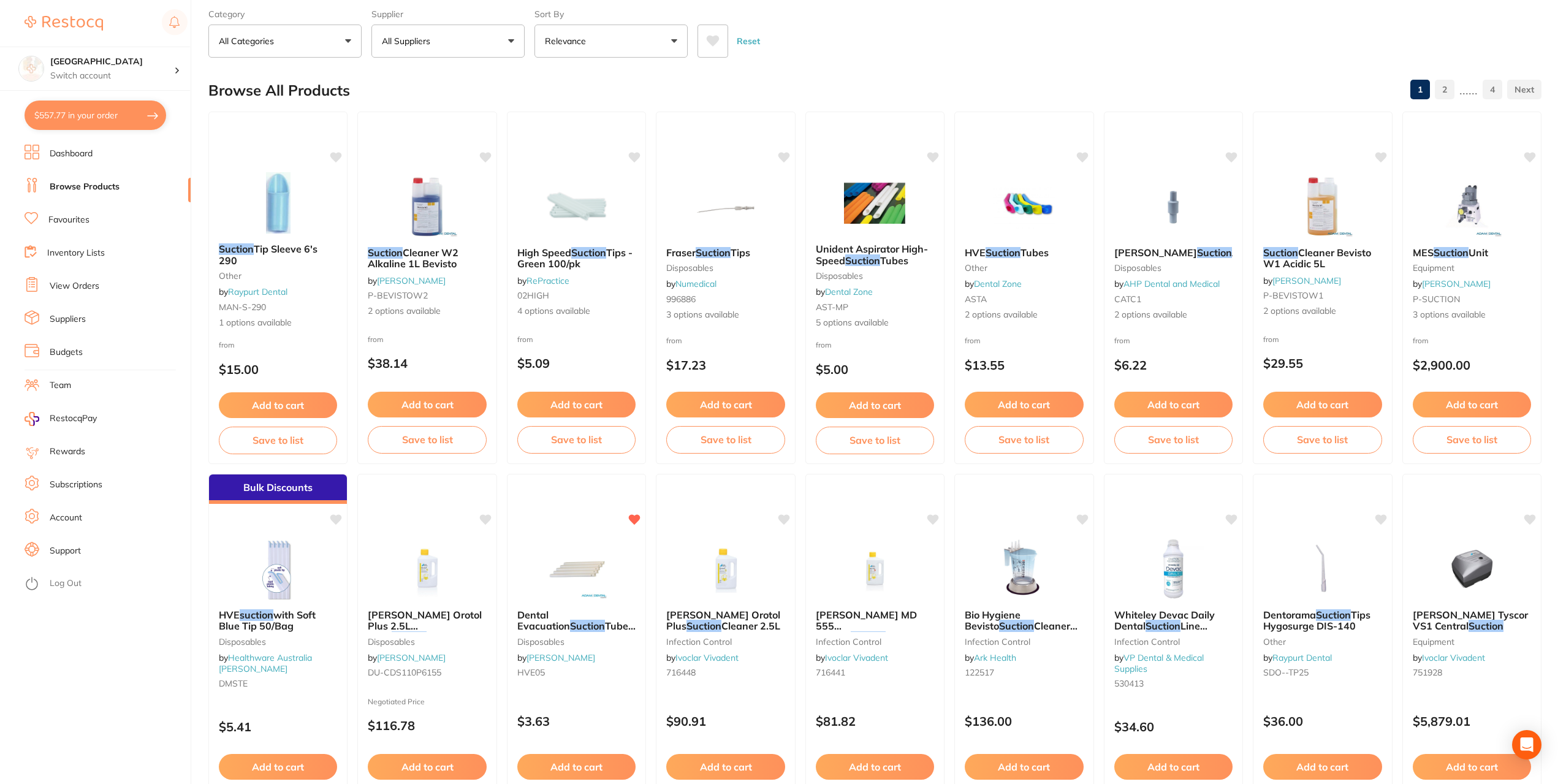
click at [510, 39] on button "All Suppliers" at bounding box center [448, 40] width 153 height 33
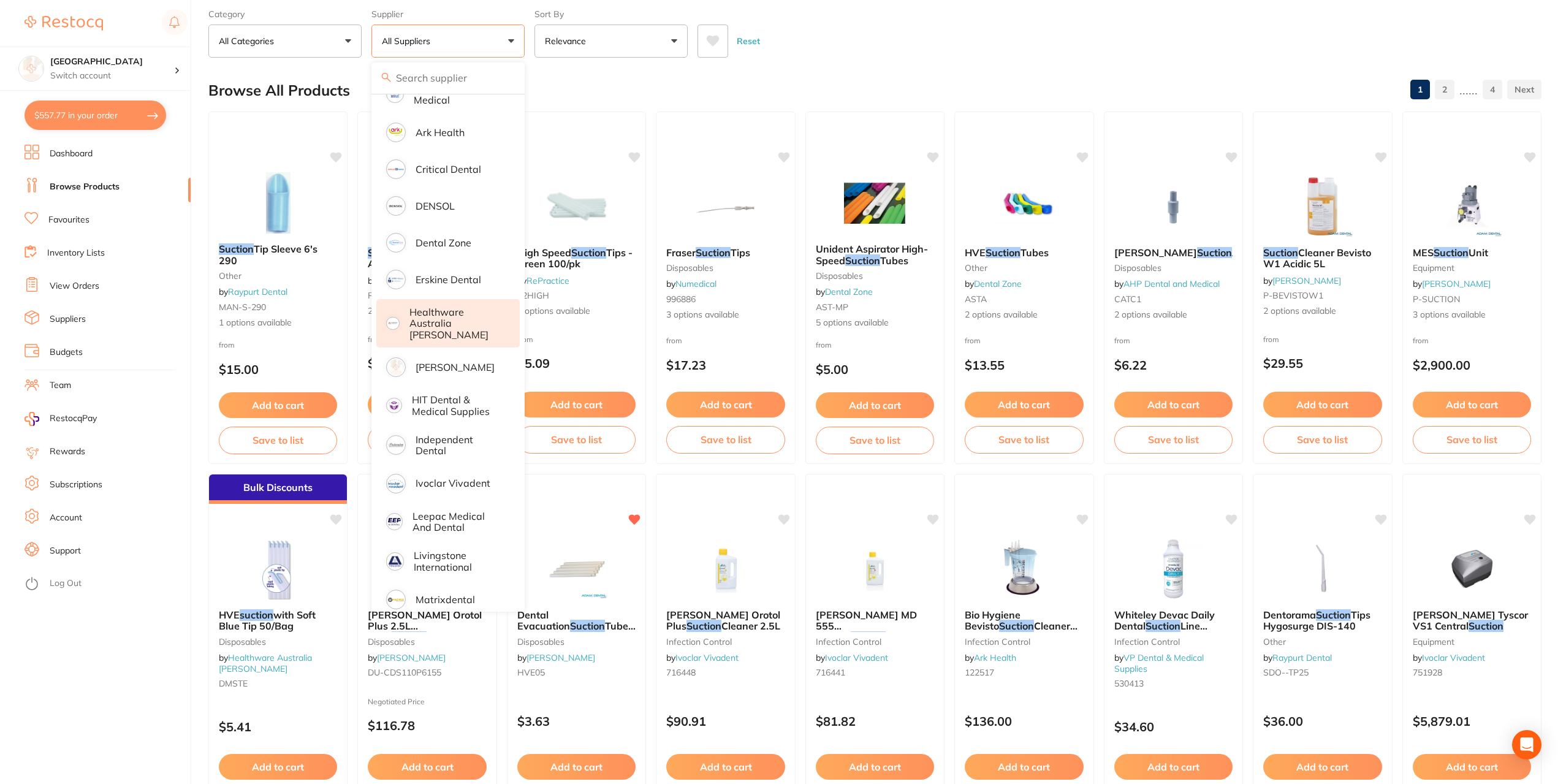
scroll to position [184, 0]
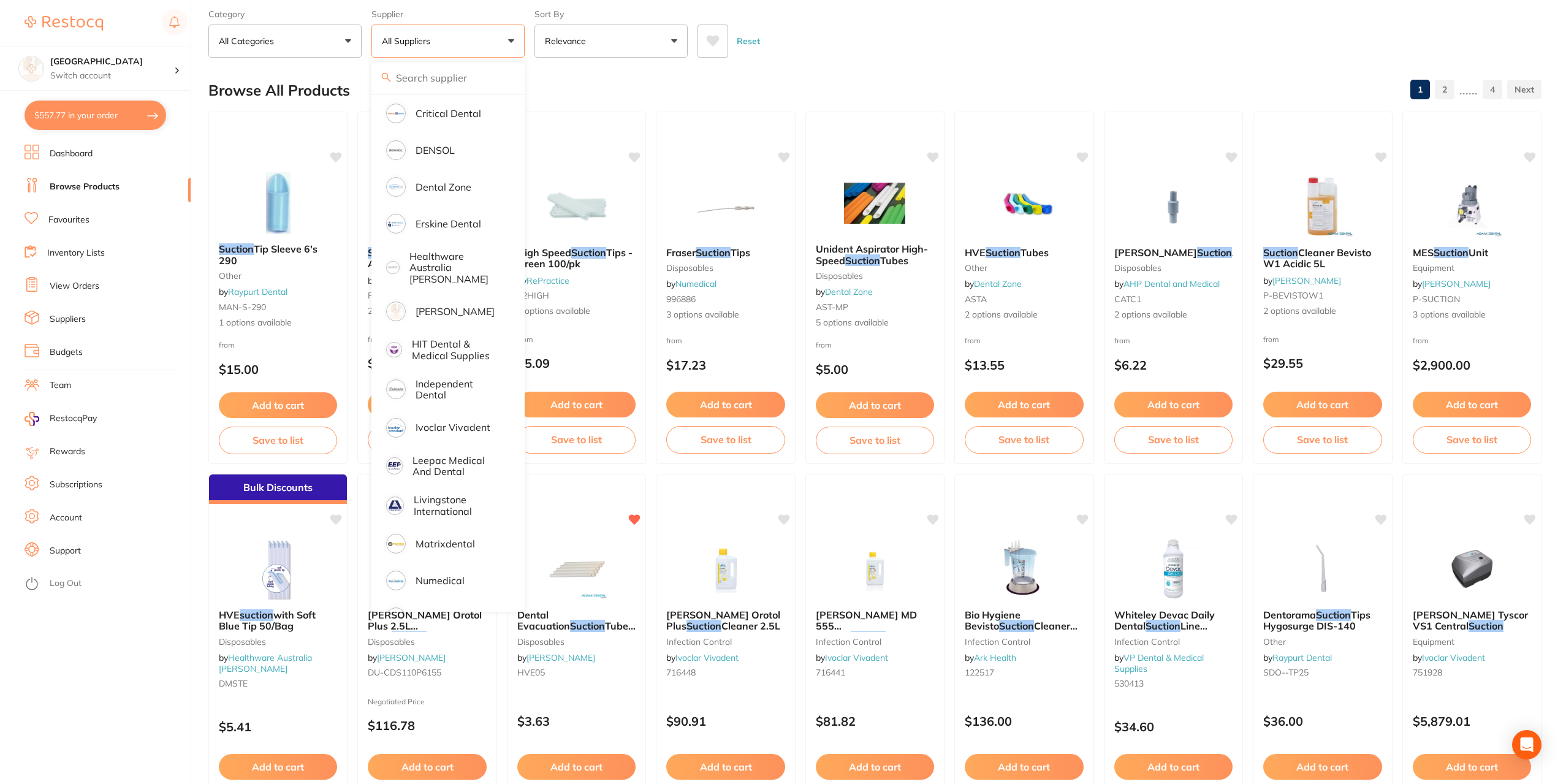
click at [437, 361] on ul "All Suppliers Dentsply [PERSON_NAME] Dental AHP Dental and Medical Ark Health C…" at bounding box center [448, 371] width 153 height 922
click at [440, 382] on p "Independent Dental" at bounding box center [459, 389] width 87 height 23
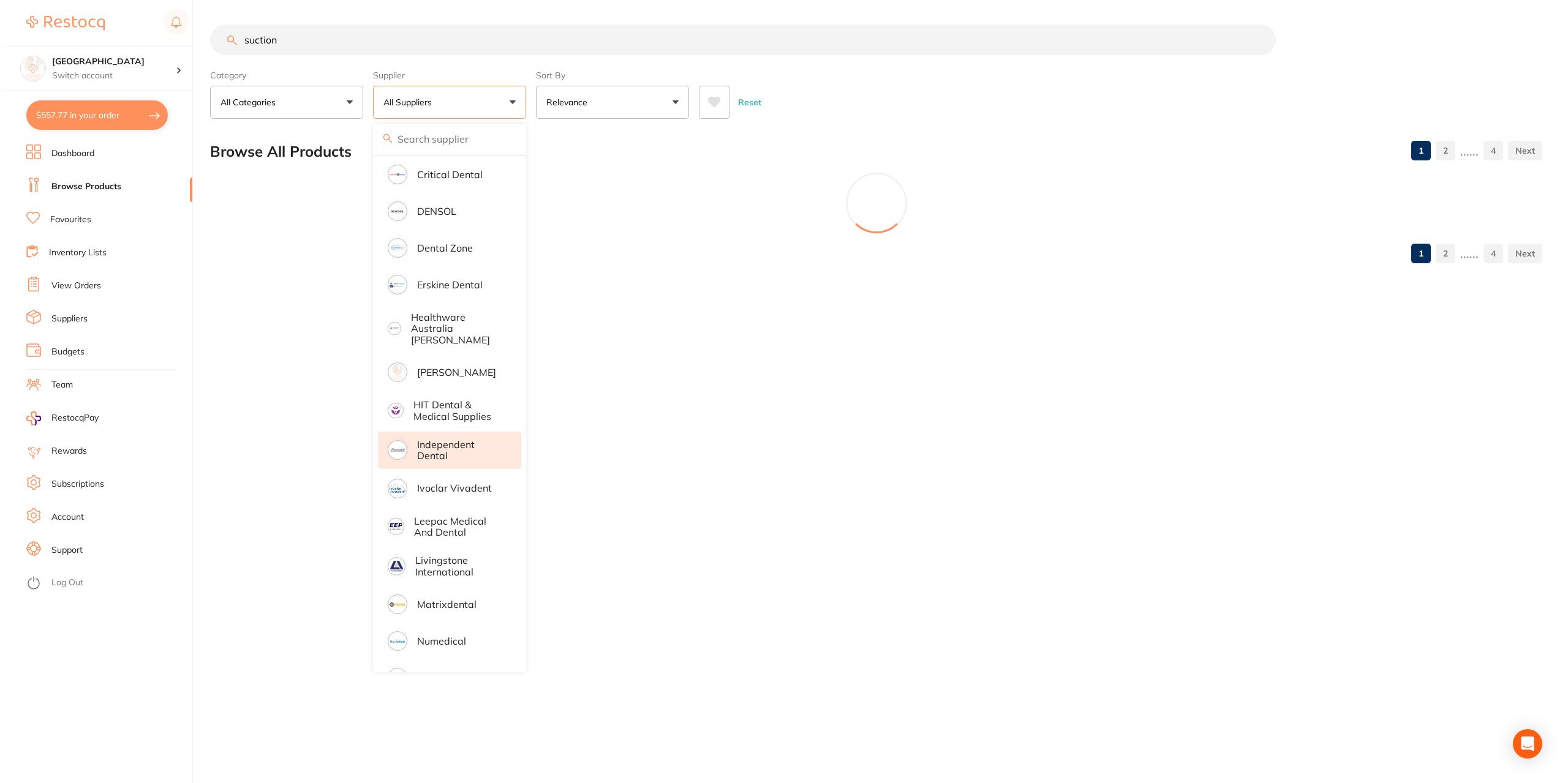
scroll to position [0, 0]
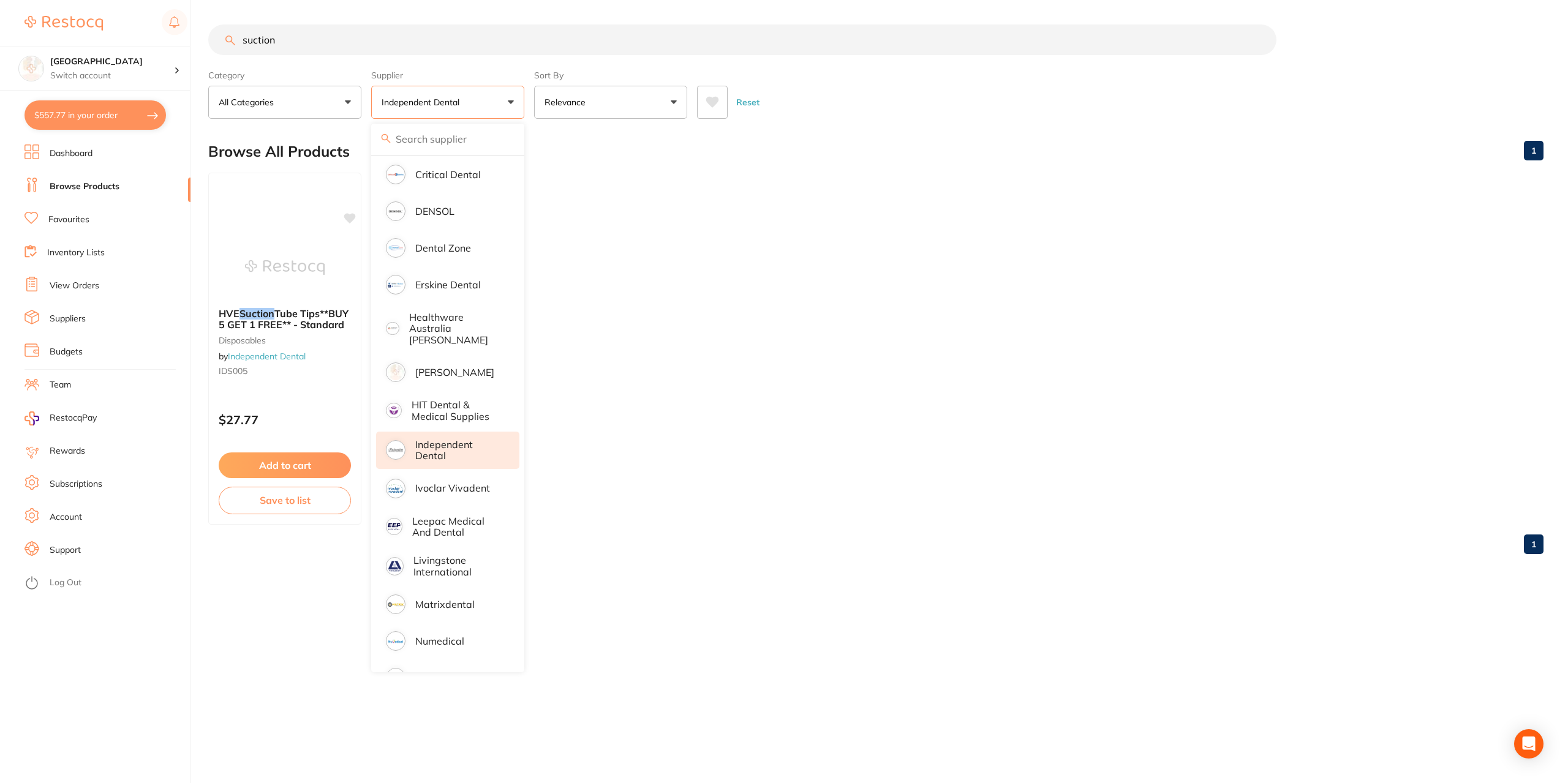
click at [1063, 339] on ul "HVE Suction Tube Tips**BUY 5 GET 1 FREE** - Standard disposables by Independent…" at bounding box center [875, 348] width 1335 height 352
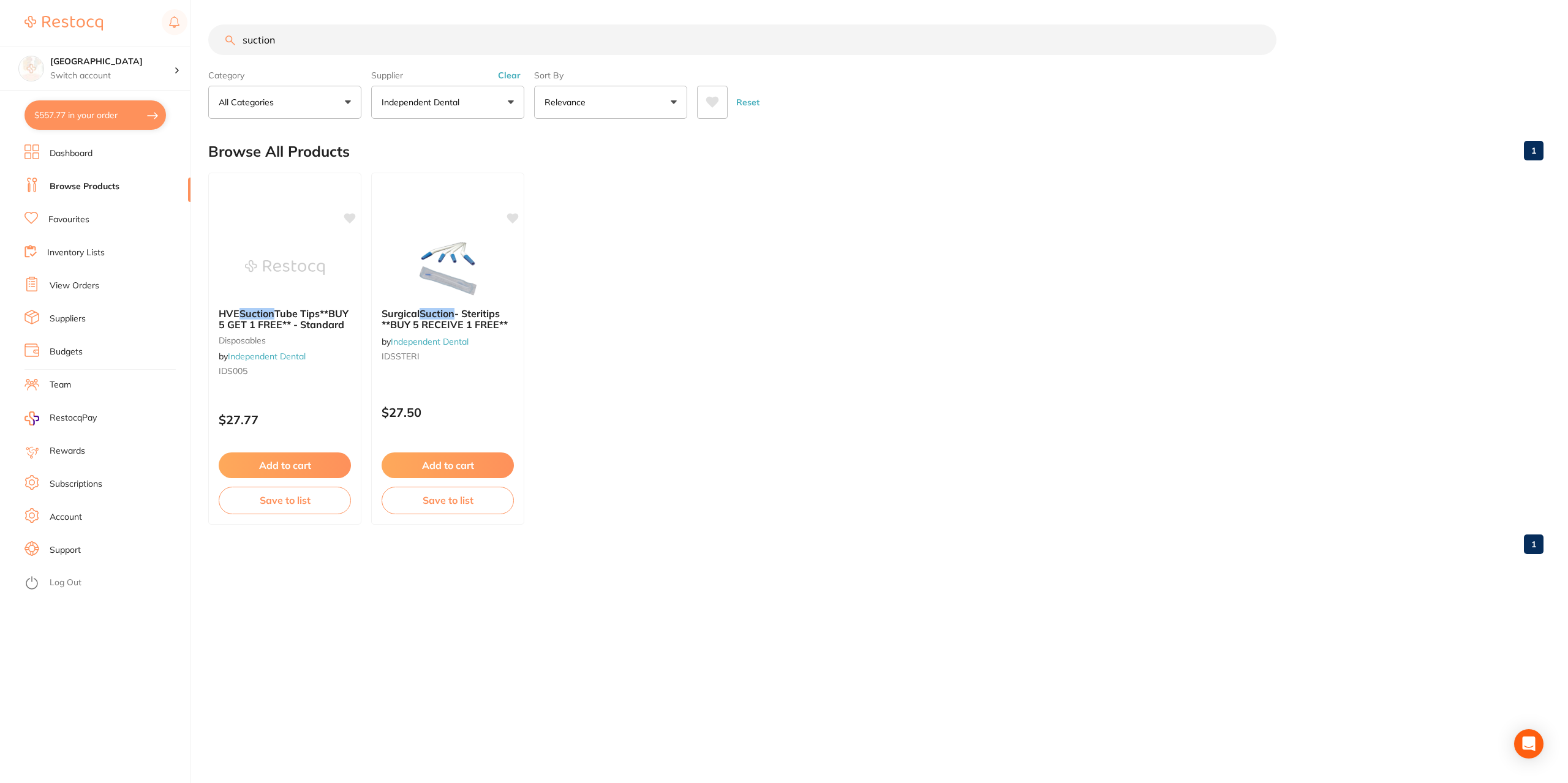
click at [292, 41] on input "suction" at bounding box center [741, 40] width 1068 height 31
type input "s"
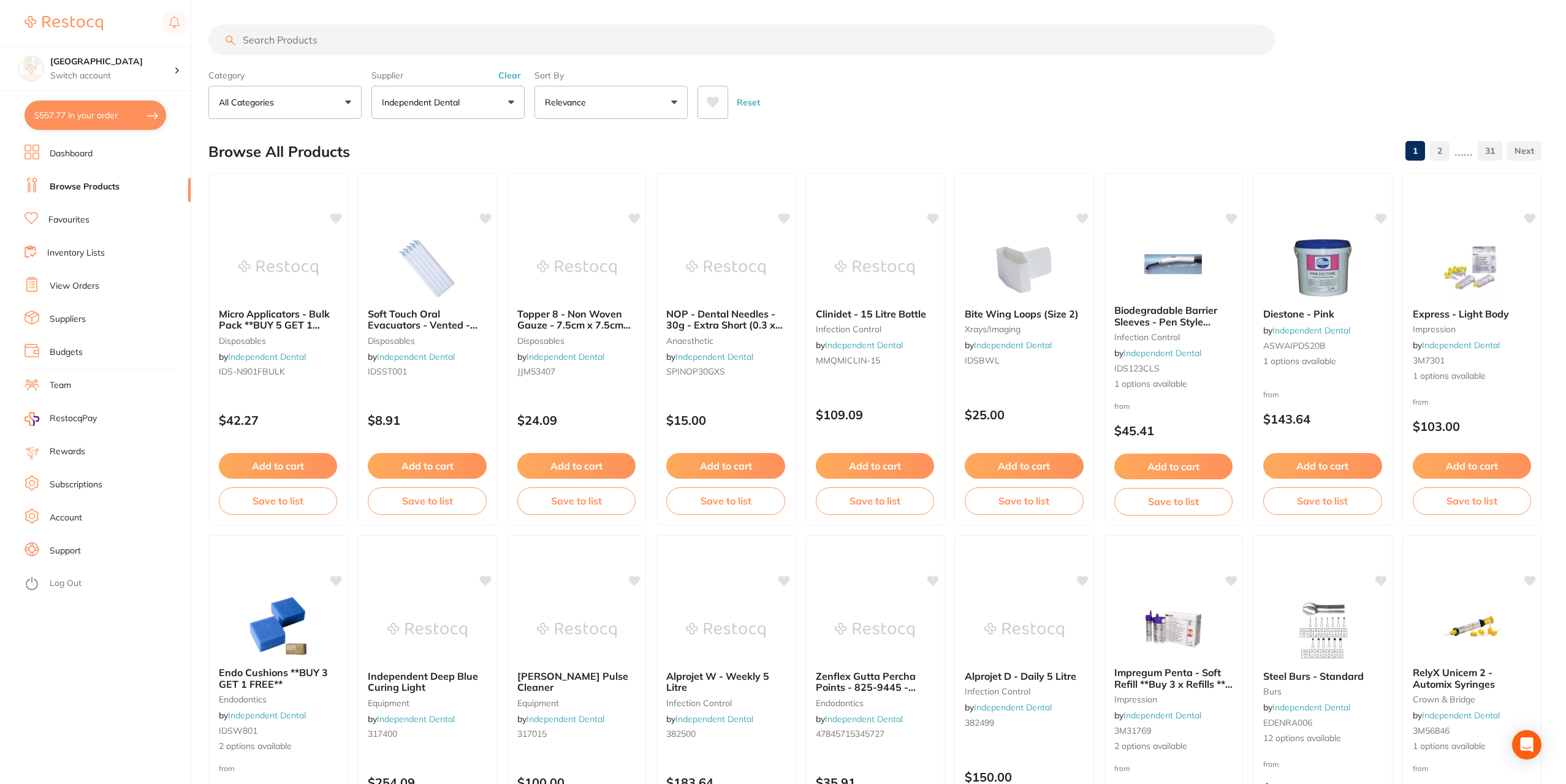
click at [287, 38] on input "search" at bounding box center [741, 40] width 1067 height 31
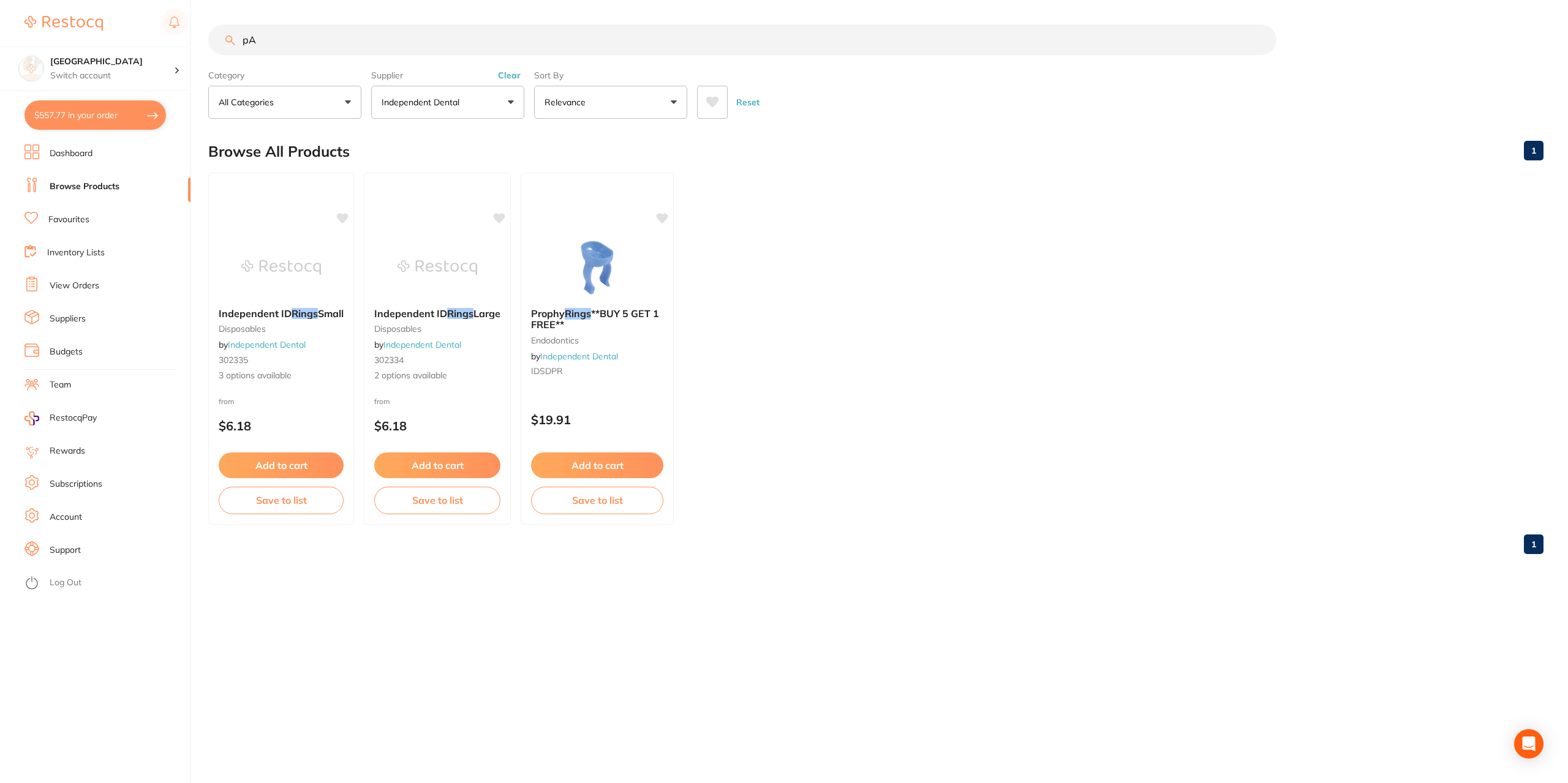
type input "p"
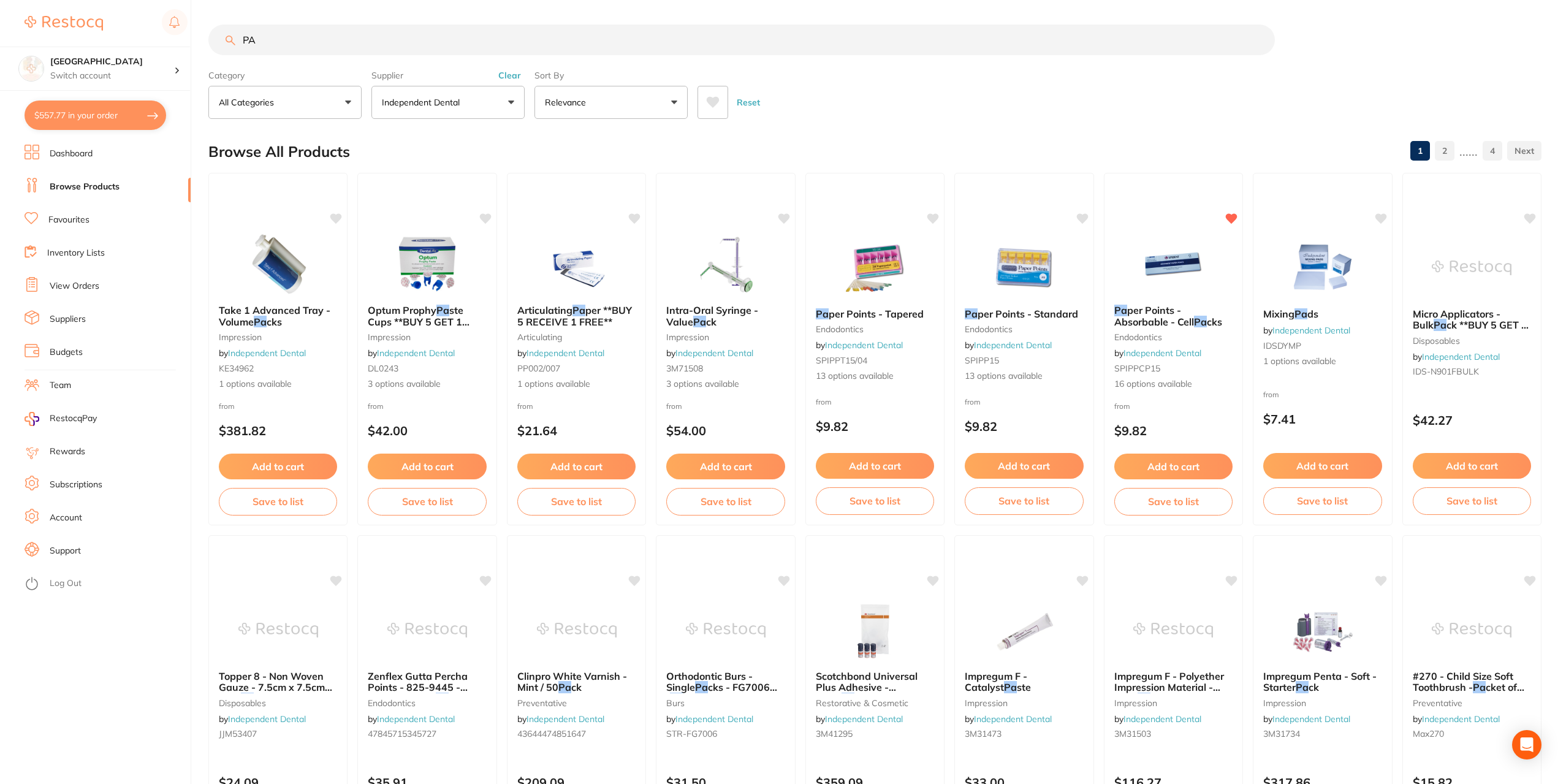
type input "P"
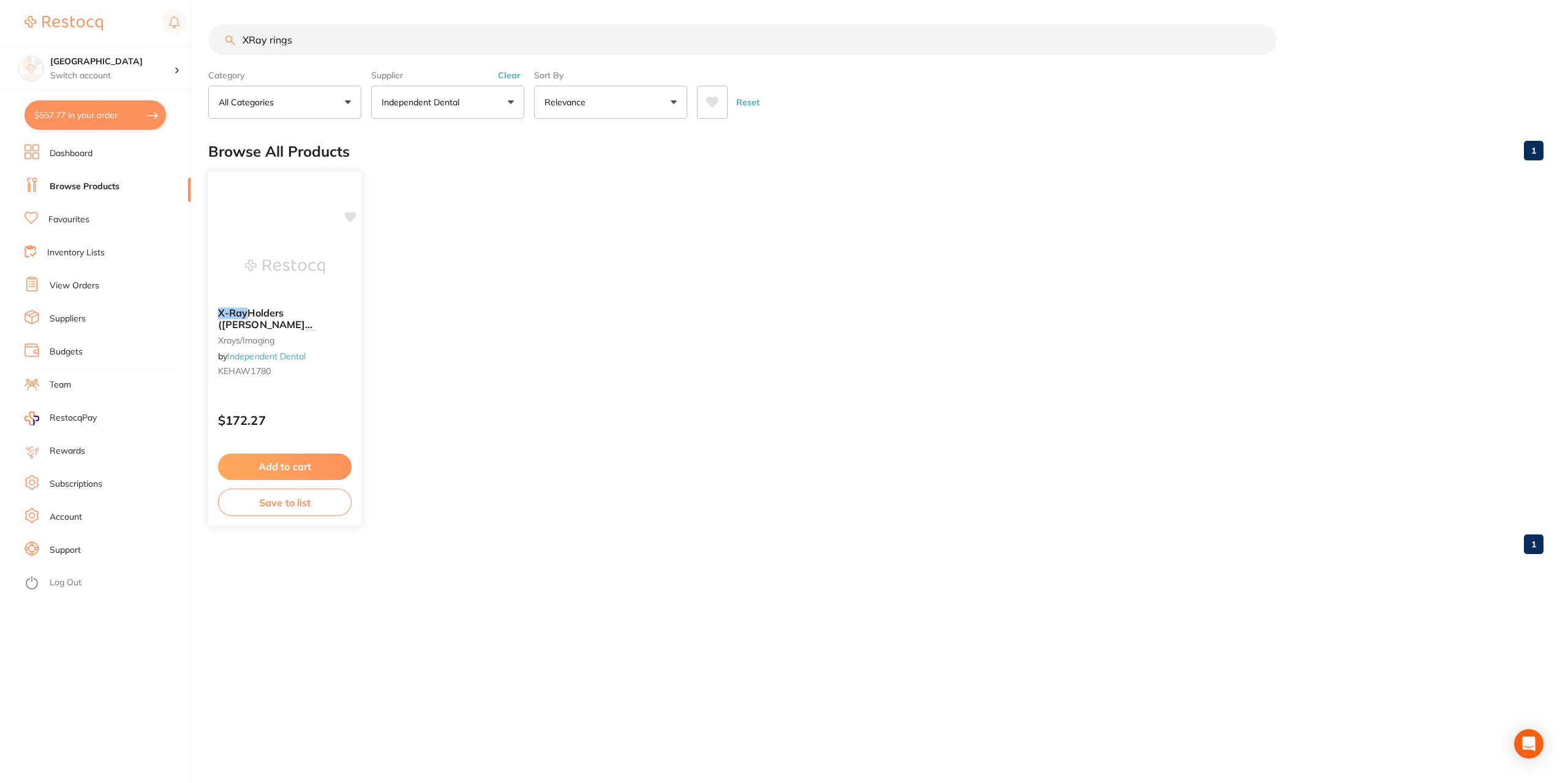
click at [254, 322] on span "Holders ([PERSON_NAME] Solutions) **BUY 3" at bounding box center [265, 325] width 95 height 35
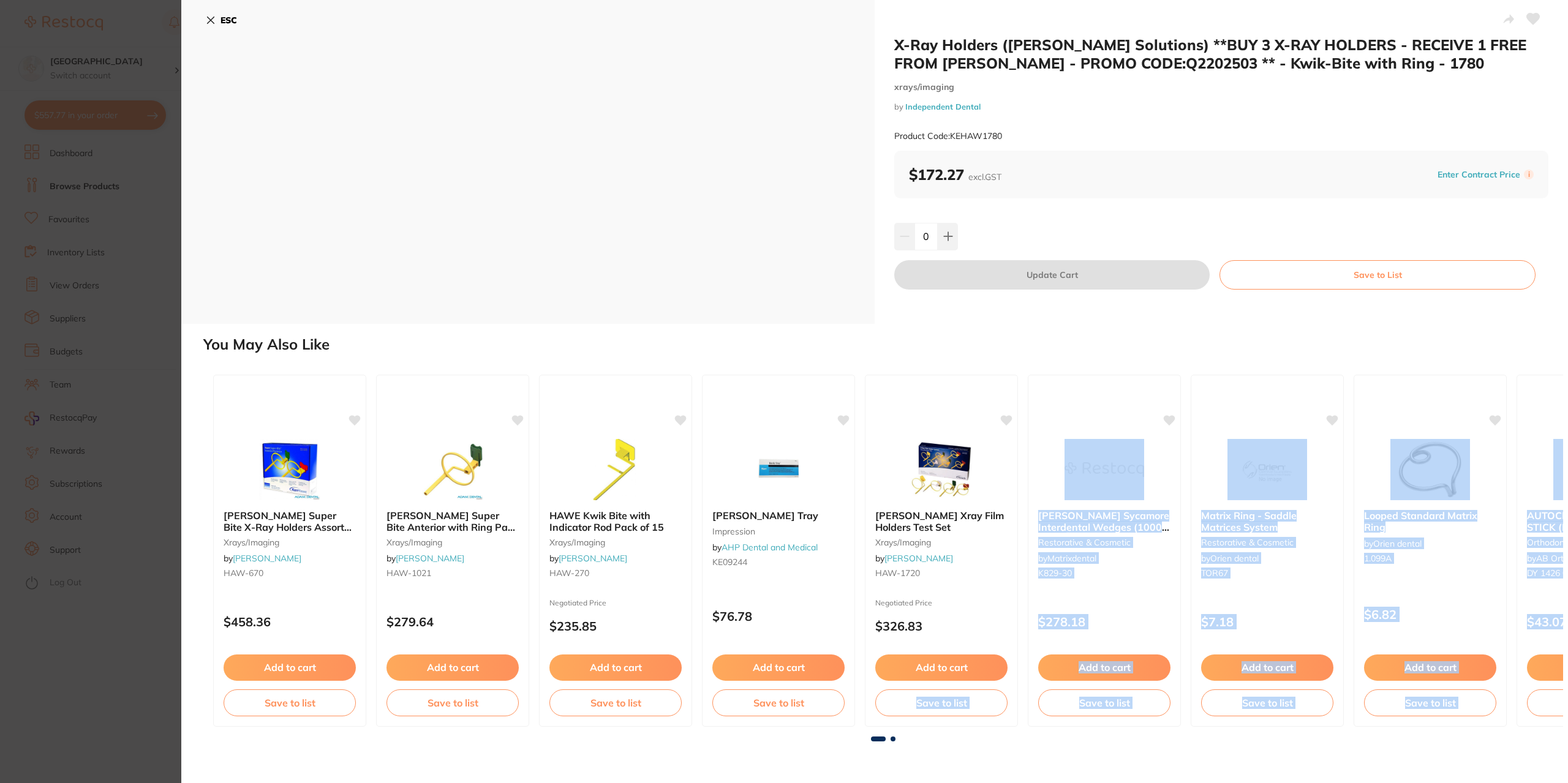
click at [883, 735] on div "[PERSON_NAME] Super Bite X-Ray Holders Assorted with Index xrays/imaging by [PE…" at bounding box center [883, 553] width 1359 height 377
click at [869, 757] on div "X-Ray Holders ([PERSON_NAME] Solutions) **BUY 3 X-RAY HOLDERS - RECEIVE 1 FREE …" at bounding box center [874, 392] width 1387 height 783
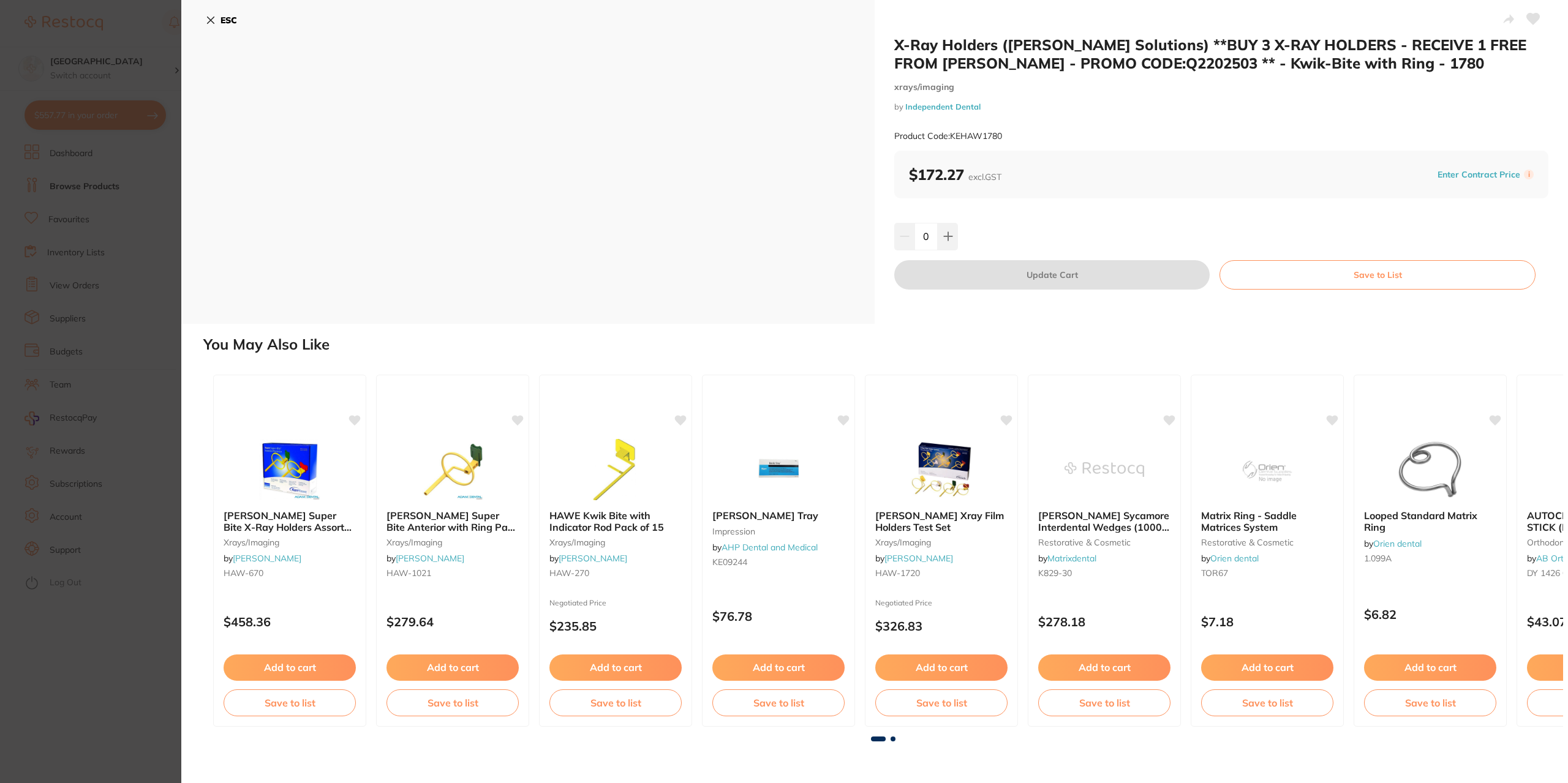
click at [743, 190] on div "ESC" at bounding box center [528, 162] width 693 height 324
click at [211, 18] on icon at bounding box center [210, 20] width 10 height 10
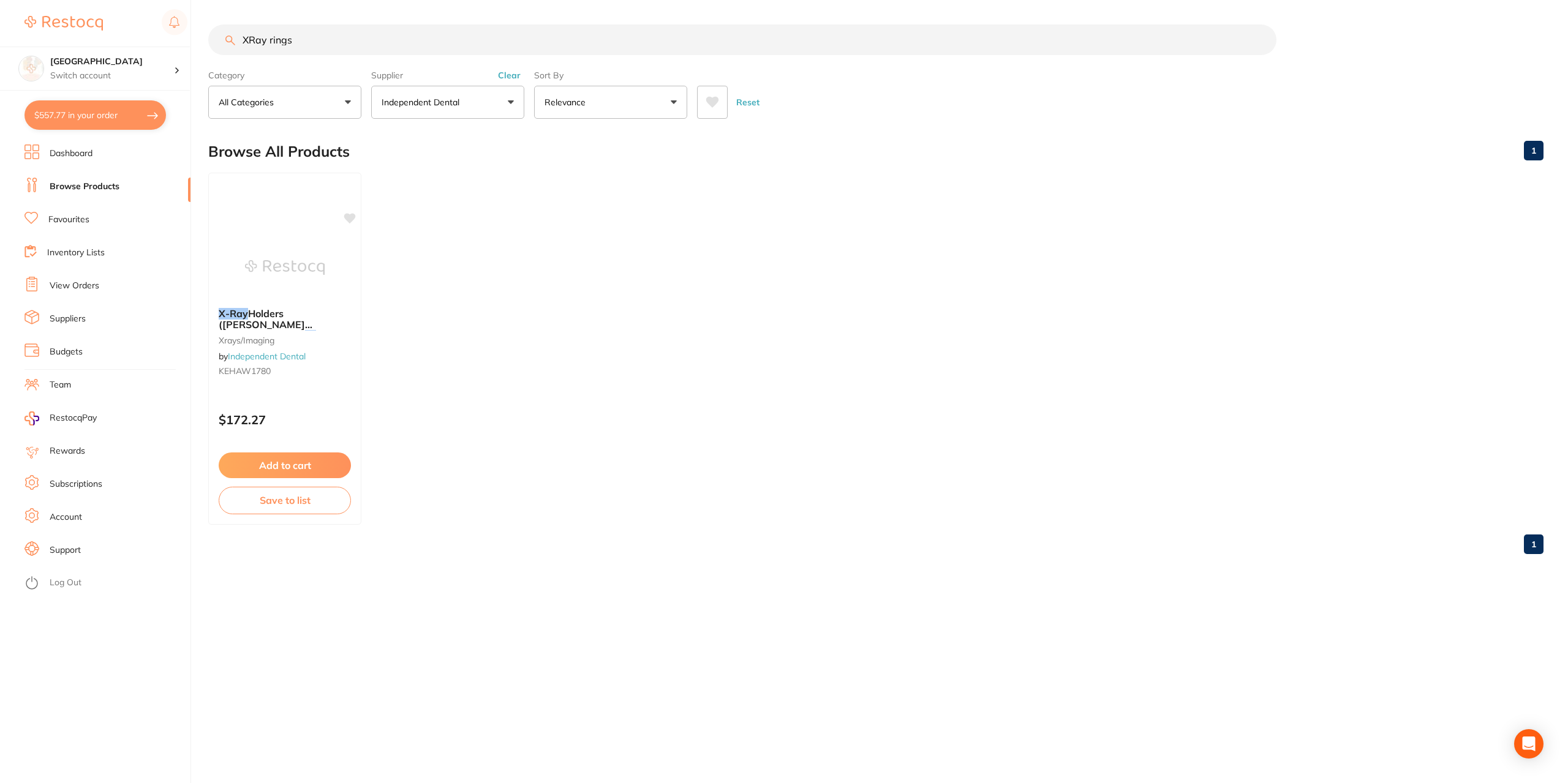
click at [270, 38] on input "XRay rings" at bounding box center [741, 40] width 1068 height 31
click at [322, 39] on input "XRay holder rings" at bounding box center [741, 40] width 1068 height 31
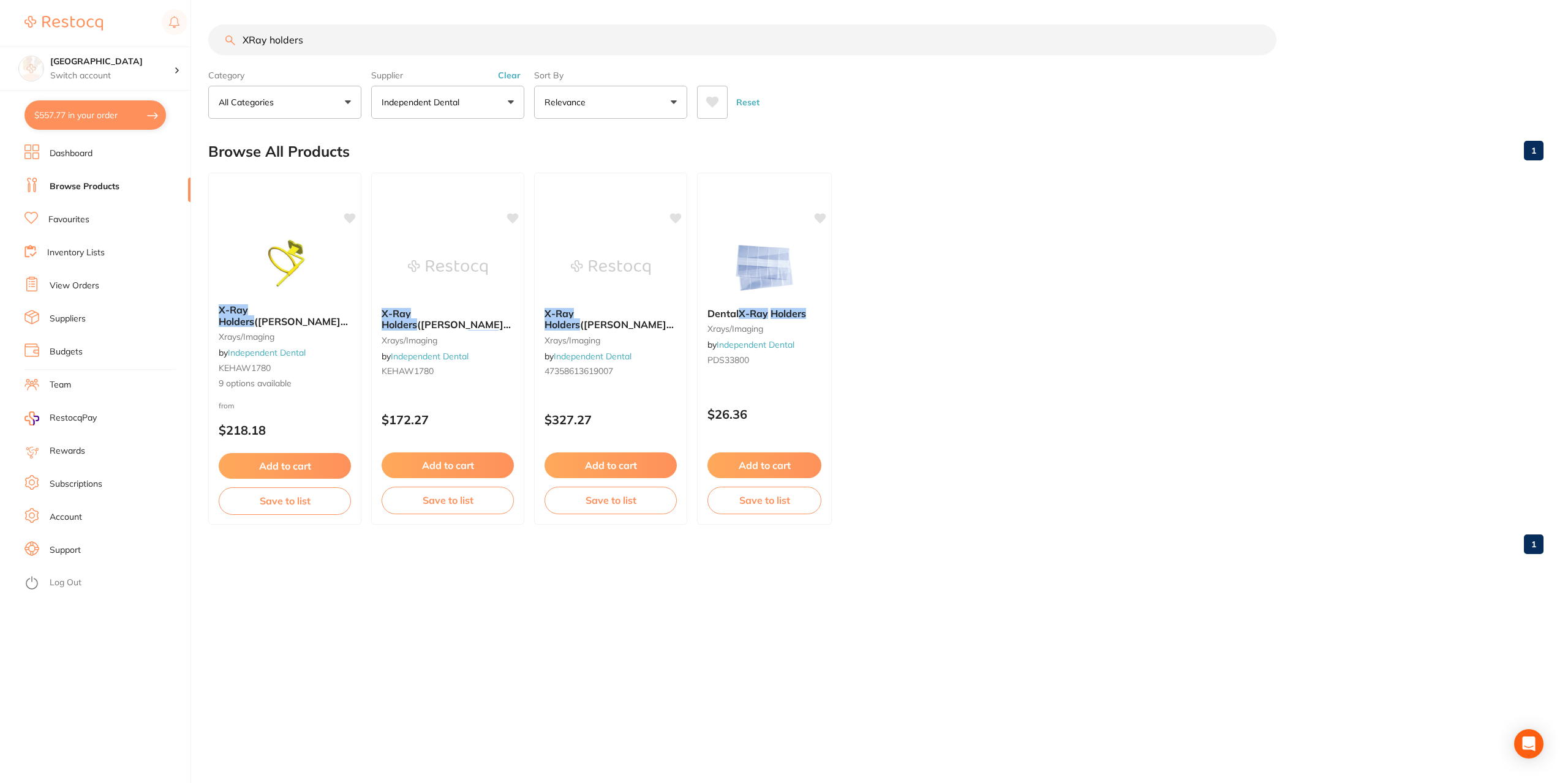
type input "XRay holders"
click at [514, 76] on button "Clear" at bounding box center [509, 75] width 30 height 11
